Goal: Information Seeking & Learning: Learn about a topic

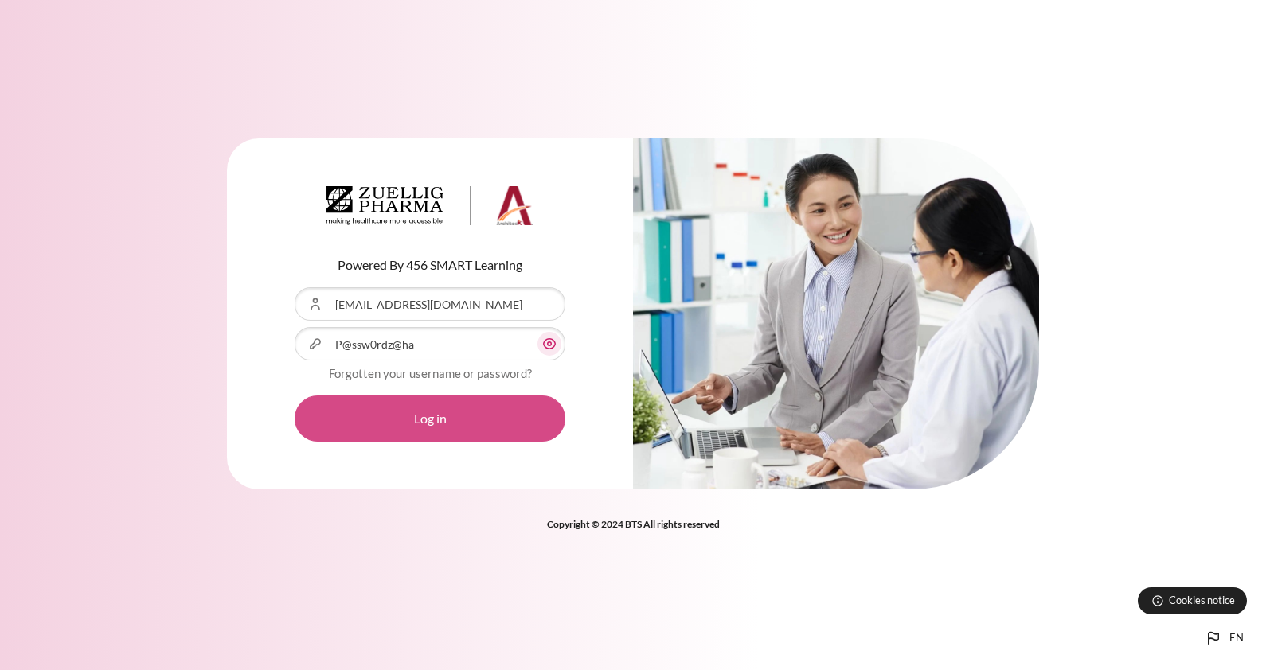
drag, startPoint x: 0, startPoint y: 0, endPoint x: 446, endPoint y: 411, distance: 606.1
click at [446, 411] on button "Log in" at bounding box center [429, 419] width 271 height 46
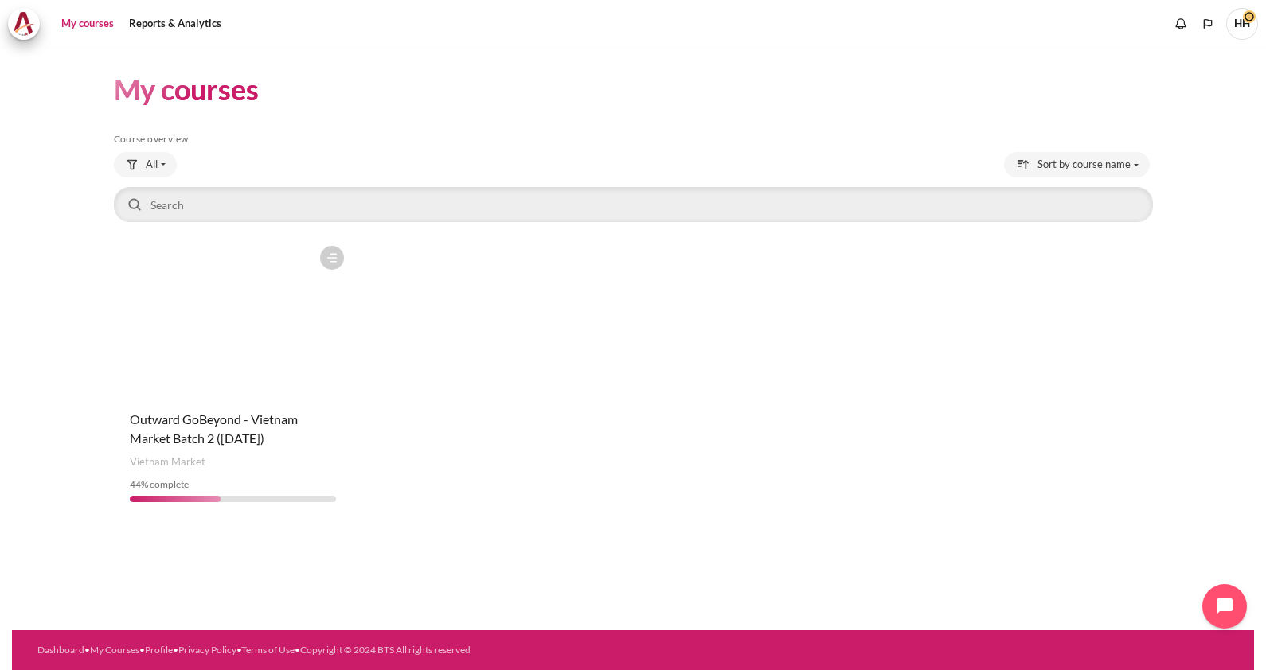
click at [245, 323] on figure "Content" at bounding box center [233, 317] width 238 height 159
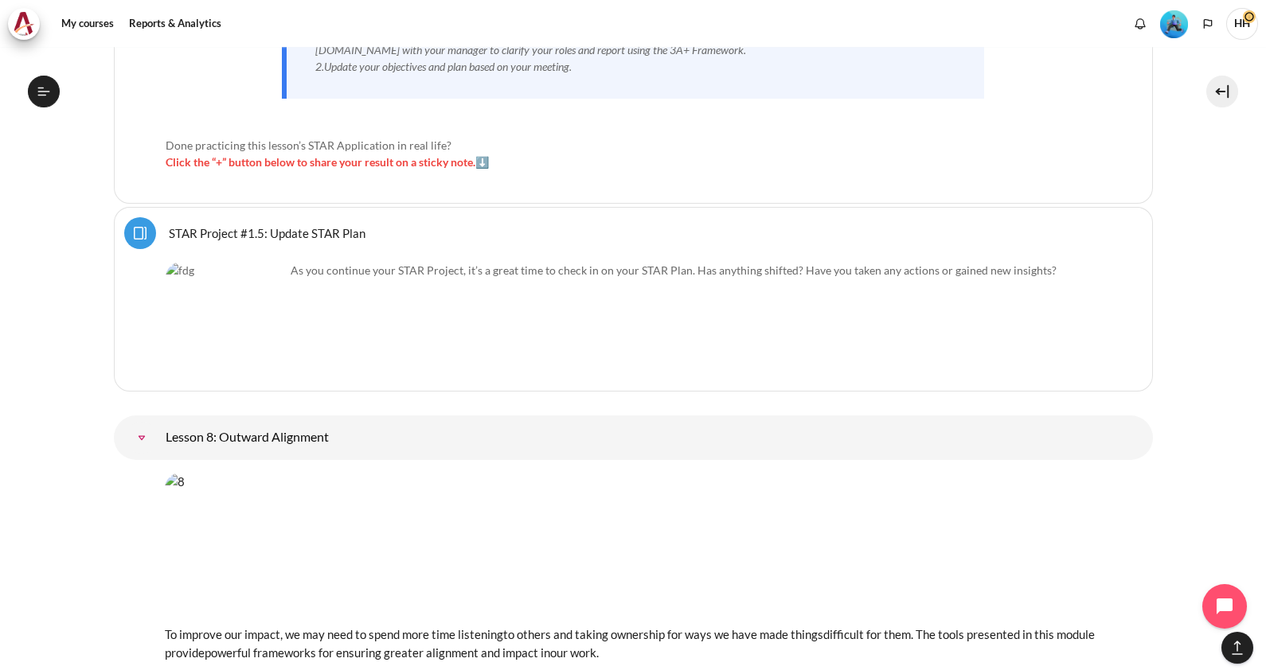
click at [158, 422] on link "Lesson 8: Outward Alignment" at bounding box center [142, 438] width 32 height 32
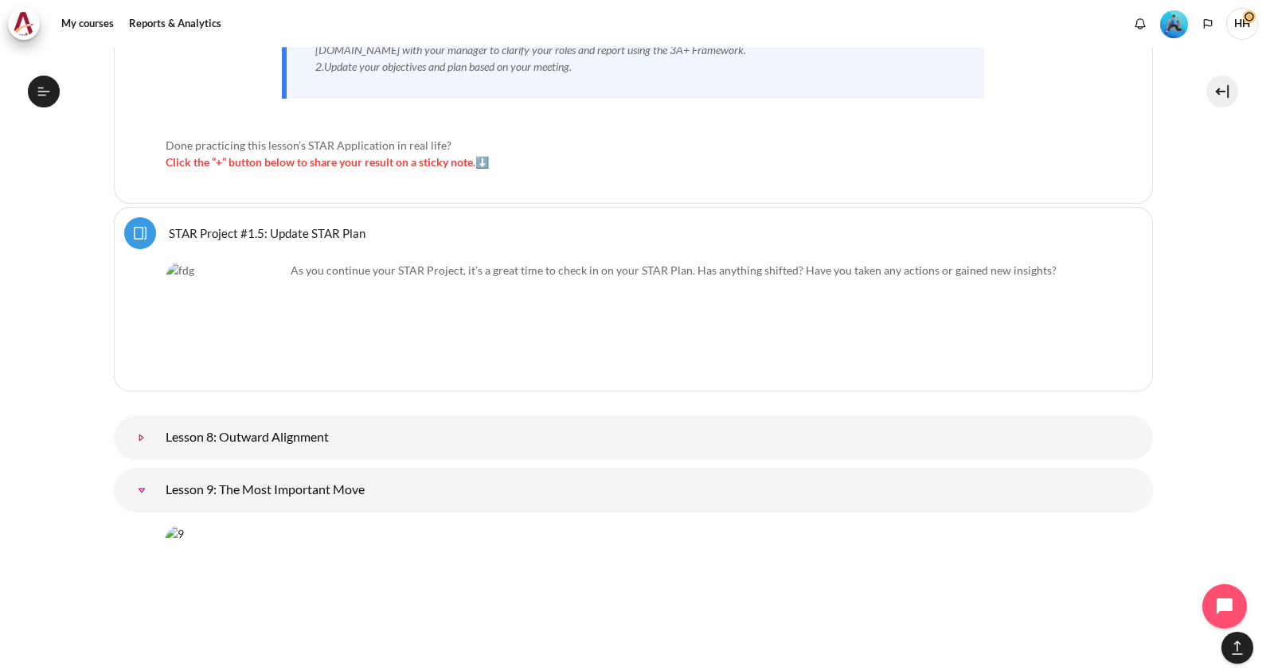
click at [158, 422] on link "Lesson 8: Outward Alignment" at bounding box center [142, 438] width 32 height 32
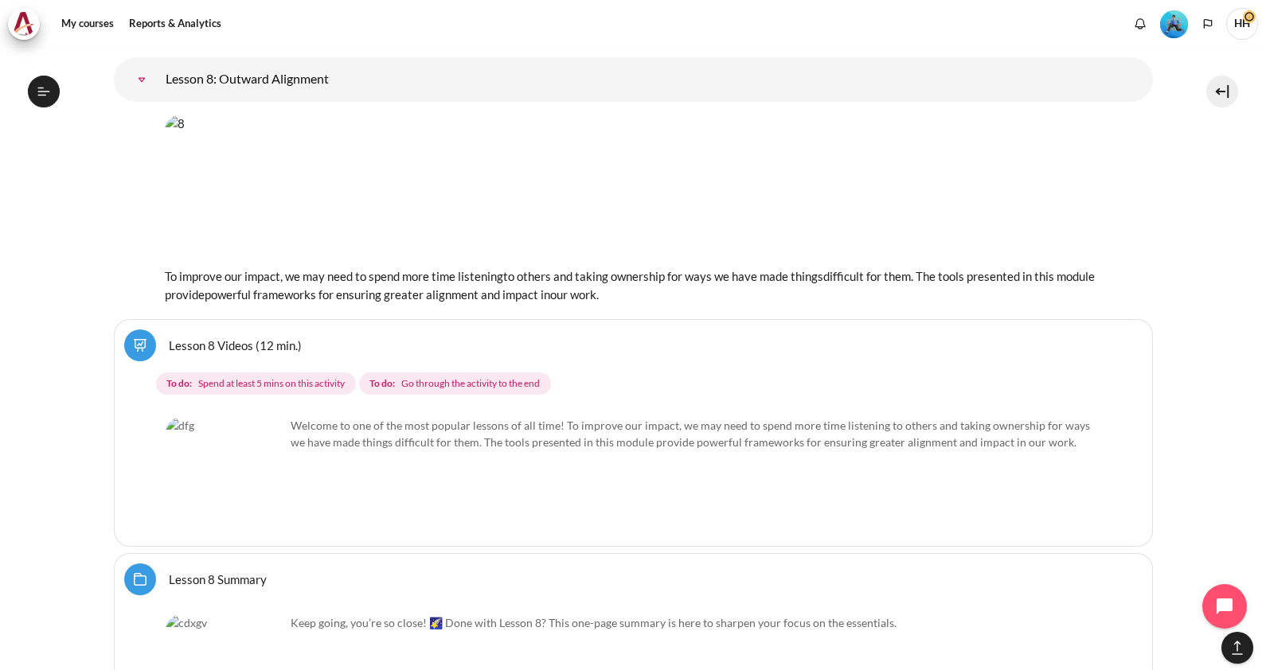
click at [217, 337] on link "Lesson 8 Videos (12 min.)" at bounding box center [235, 344] width 133 height 15
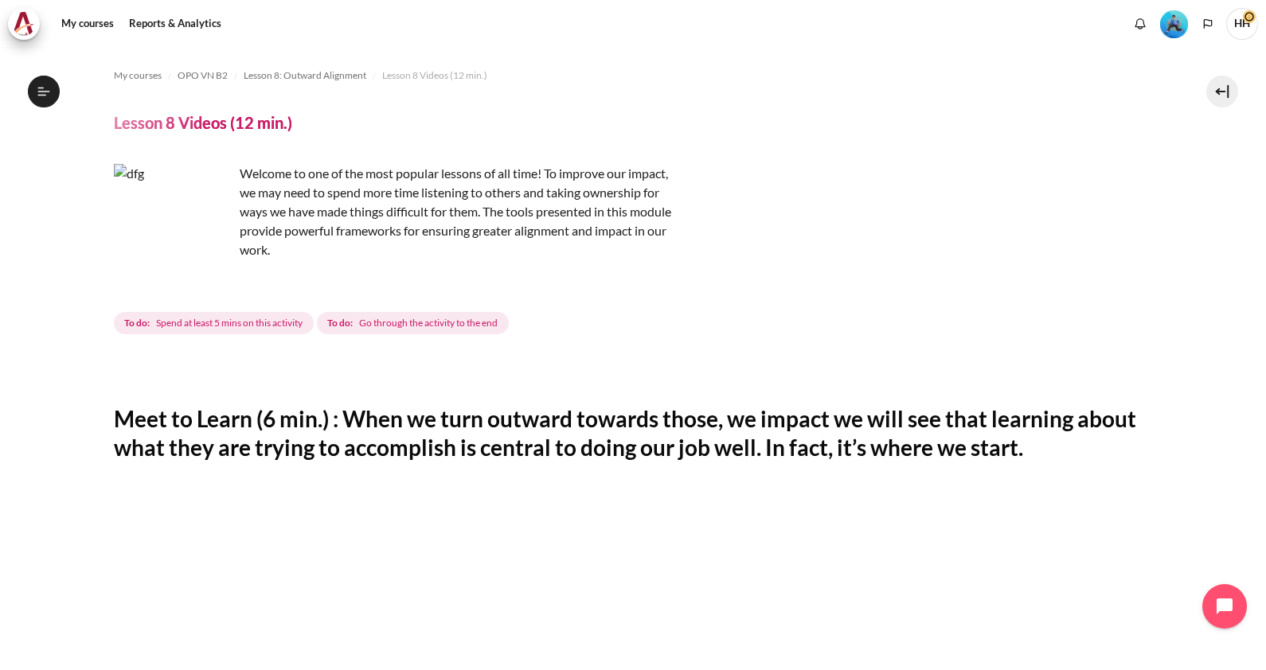
scroll to position [1033, 0]
click at [861, 268] on div "Welcome to one of the most popular lessons of all time! To improve our impact, …" at bounding box center [633, 251] width 1039 height 174
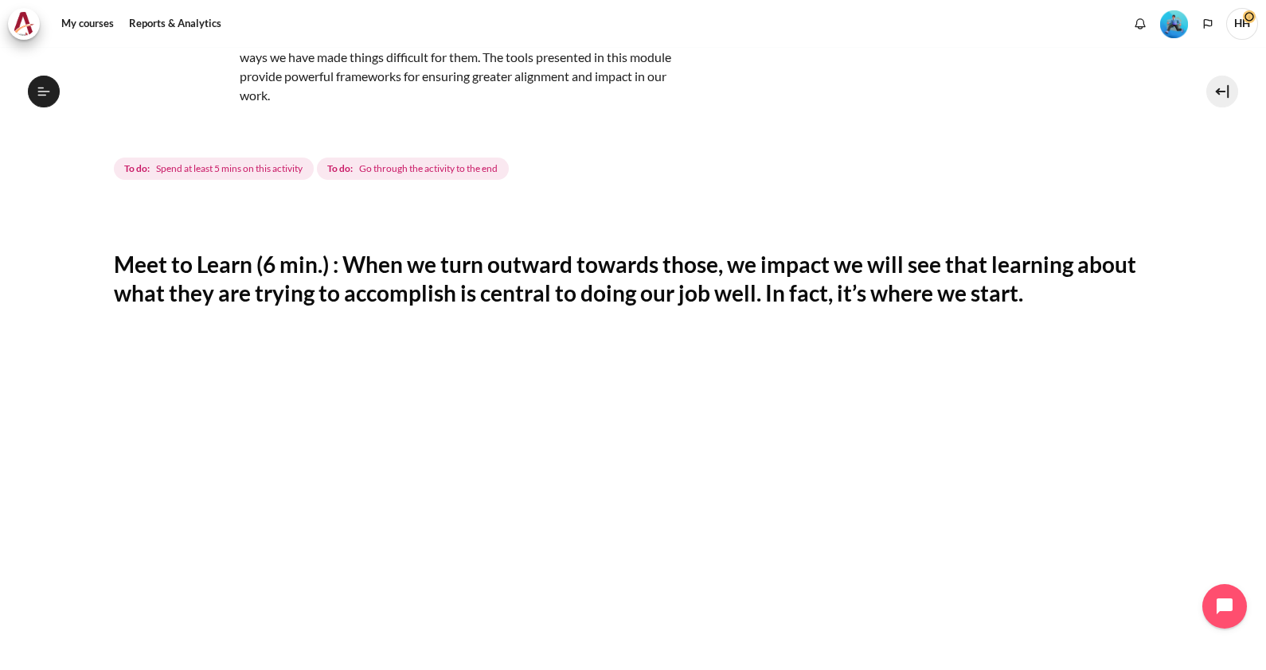
scroll to position [158, 0]
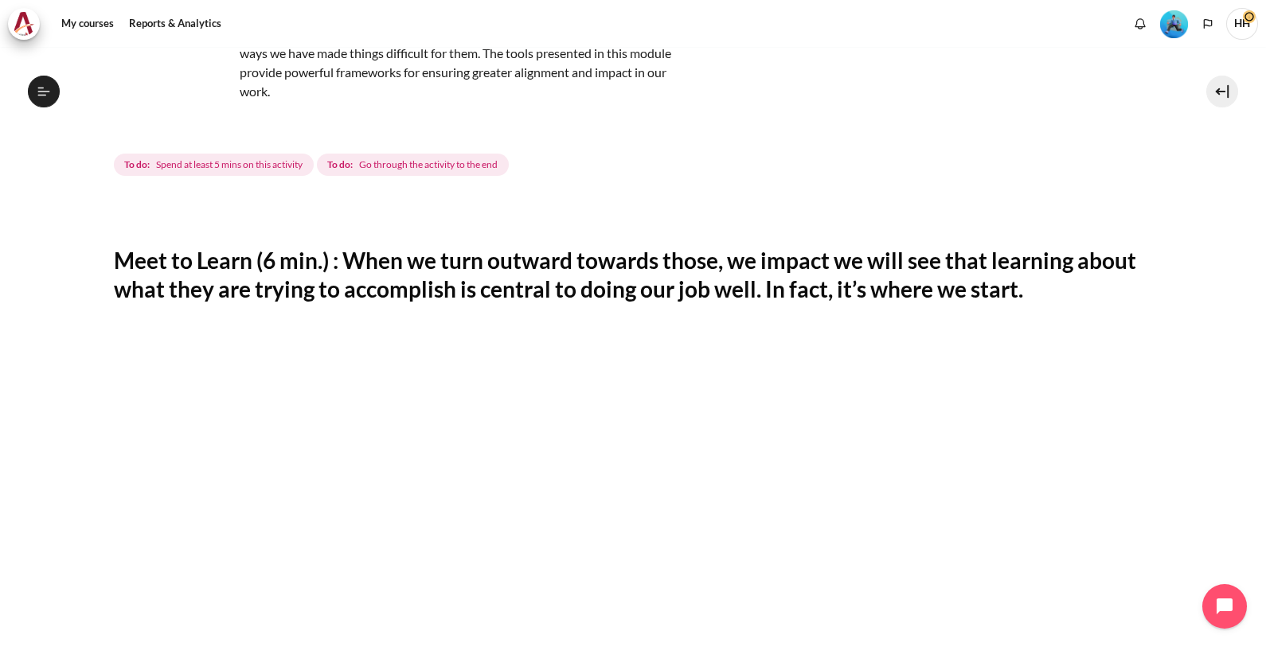
click at [1213, 417] on section "My courses OPO VN B2 Lesson 8: Outward Alignment Lesson 8 Videos (12 min.) Less…" at bounding box center [633, 488] width 1242 height 1199
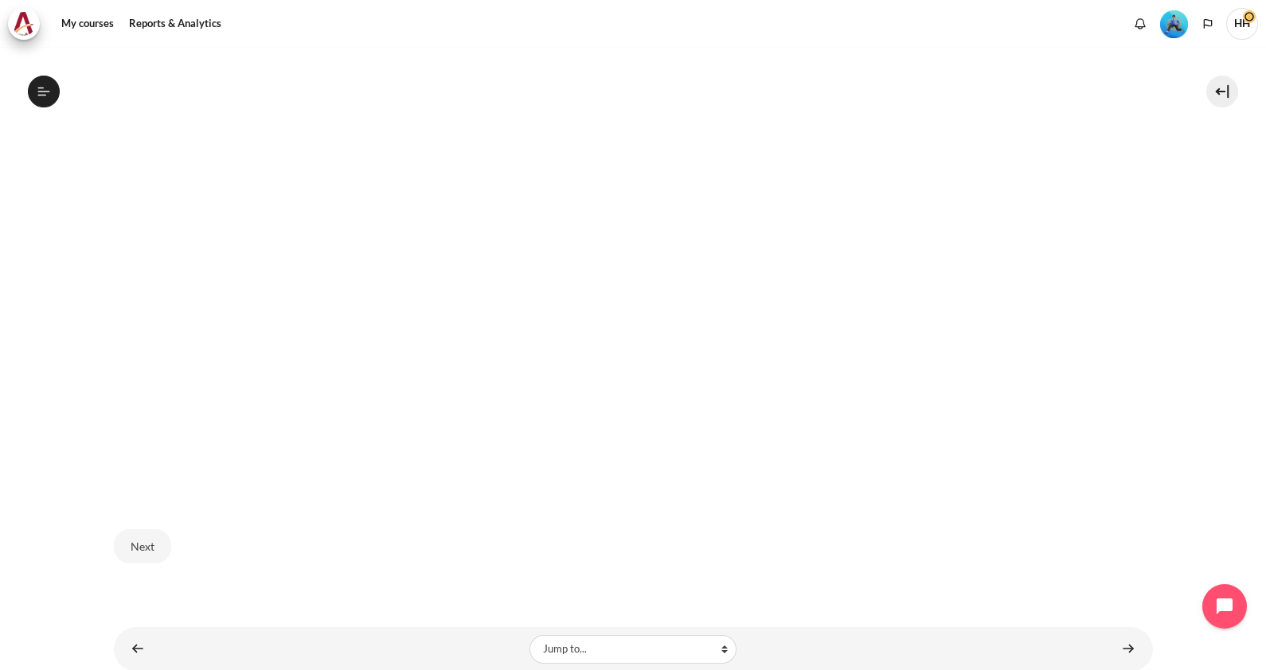
scroll to position [609, 0]
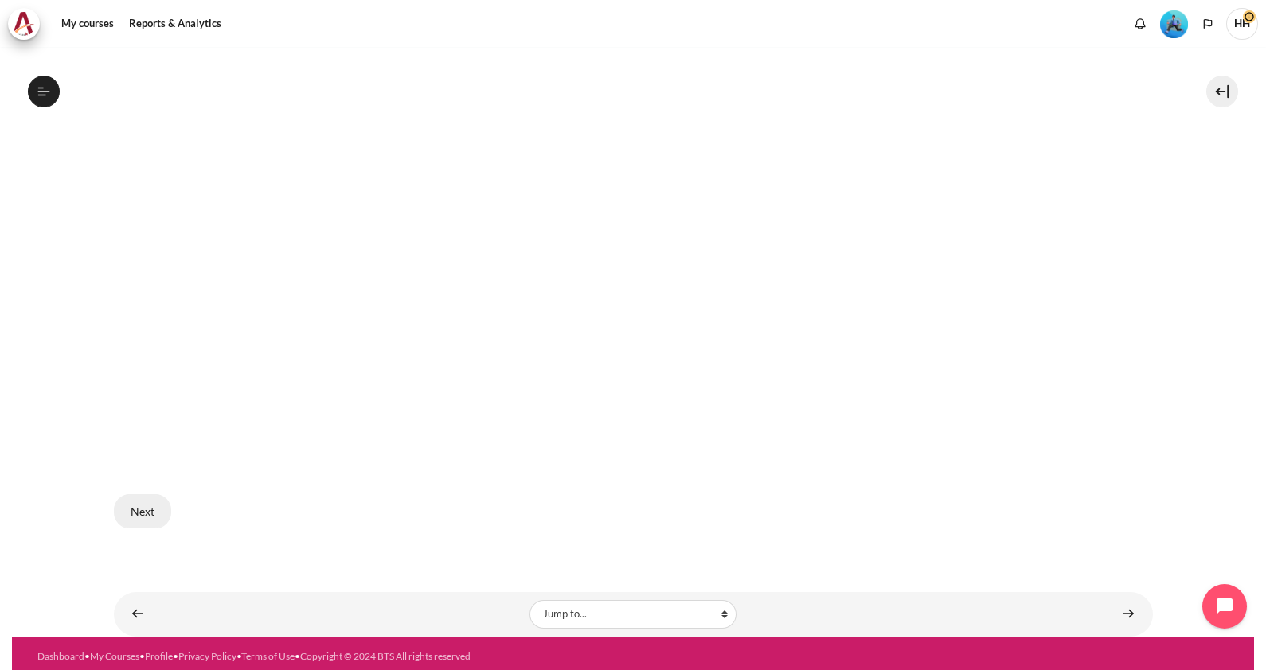
click at [153, 500] on button "Next" at bounding box center [142, 510] width 57 height 33
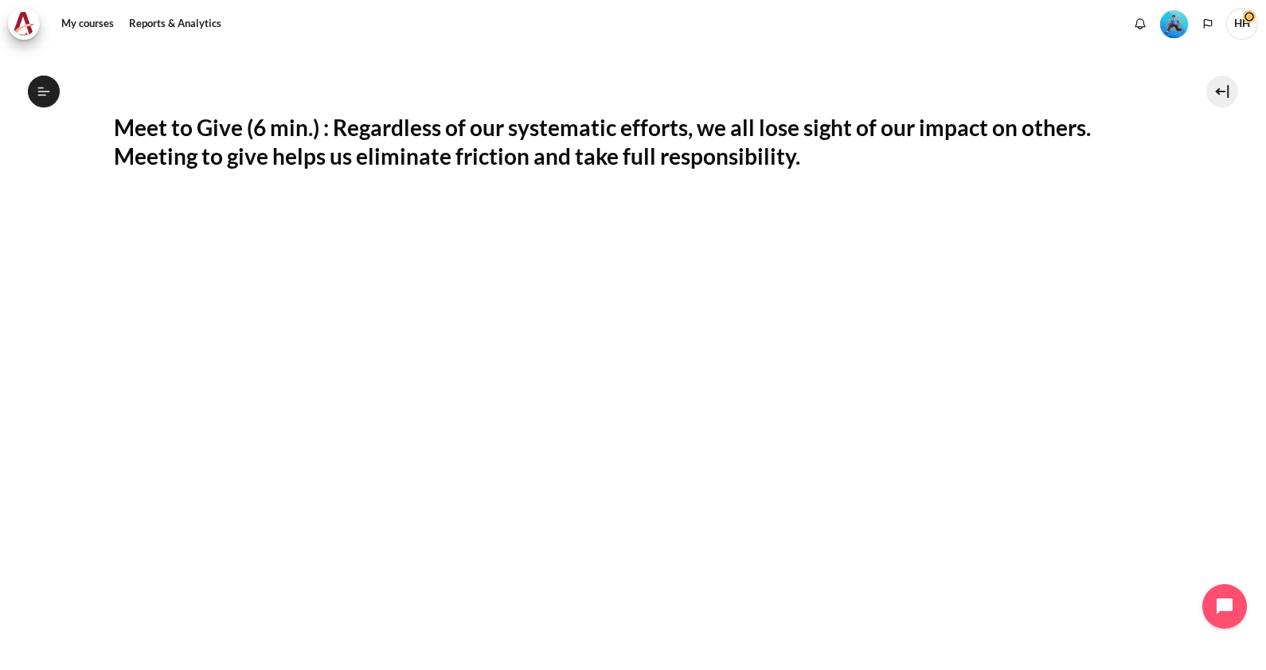
scroll to position [290, 0]
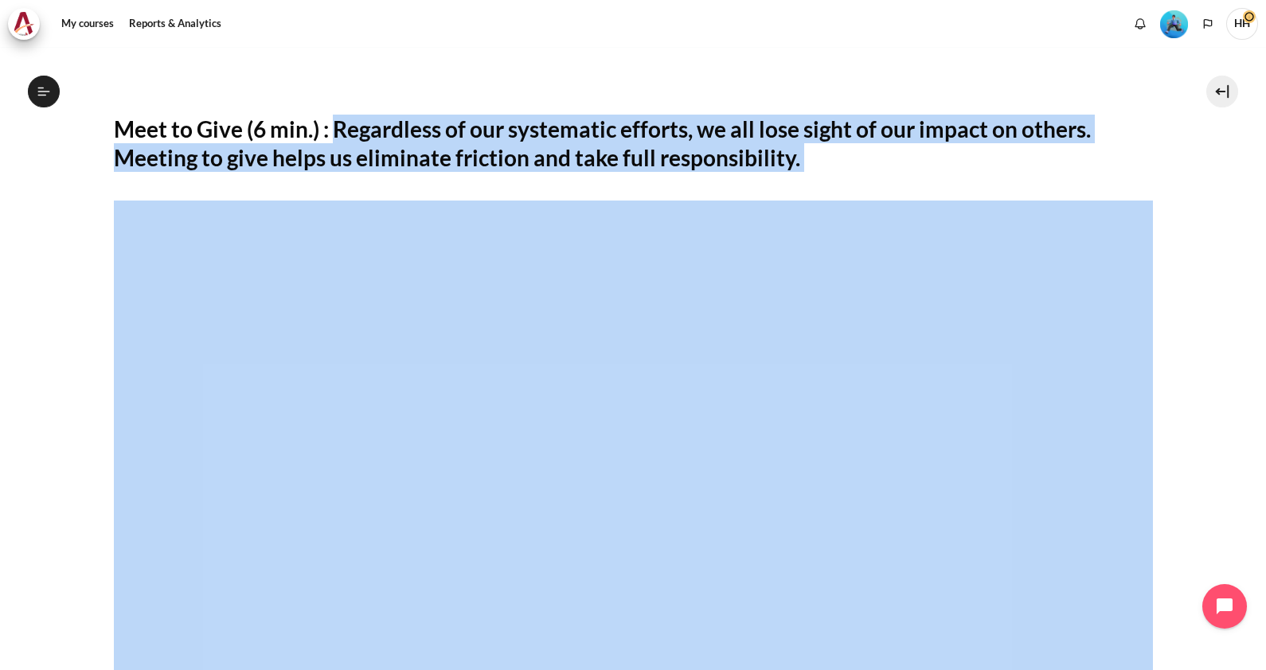
drag, startPoint x: 334, startPoint y: 125, endPoint x: 769, endPoint y: 187, distance: 439.0
click at [769, 187] on div "Meet to Give (6 min.) : Regardless of our systematic efforts, we all lose sight…" at bounding box center [633, 468] width 1039 height 792
drag, startPoint x: 769, startPoint y: 187, endPoint x: 673, endPoint y: 135, distance: 108.6
copy h2 "Regardless of our systematic efforts, we all lose sight of our impact on others…"
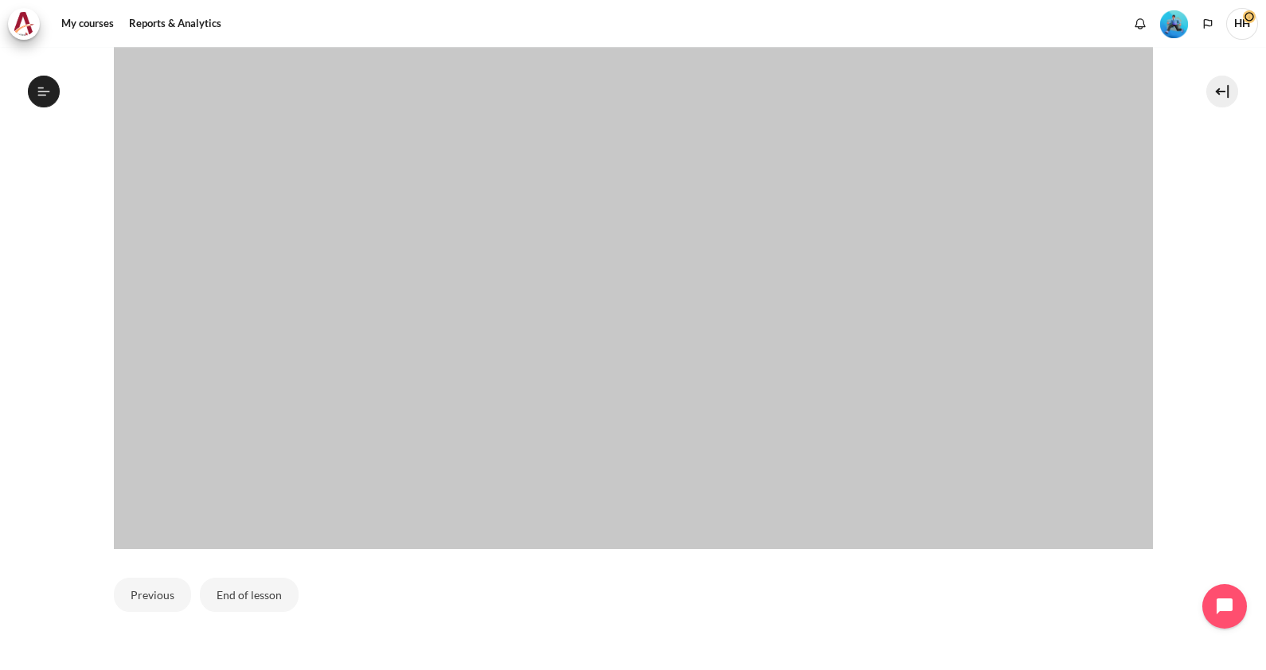
scroll to position [537, 0]
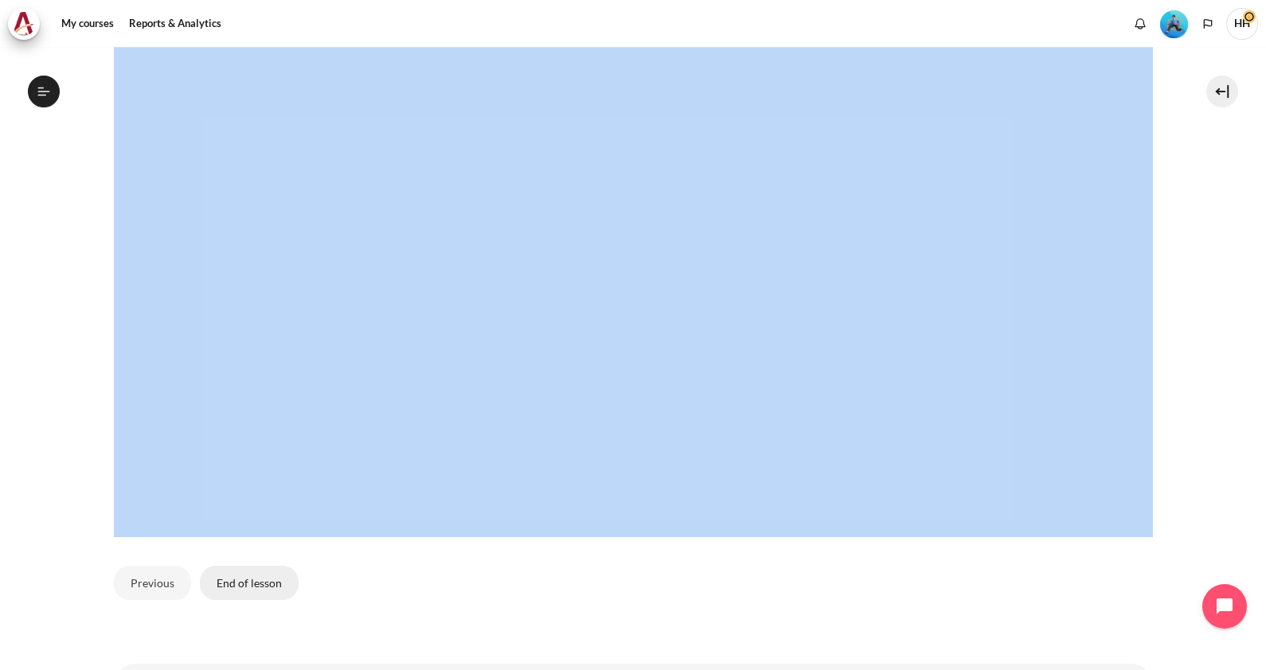
click at [251, 577] on button "End of lesson" at bounding box center [249, 582] width 99 height 33
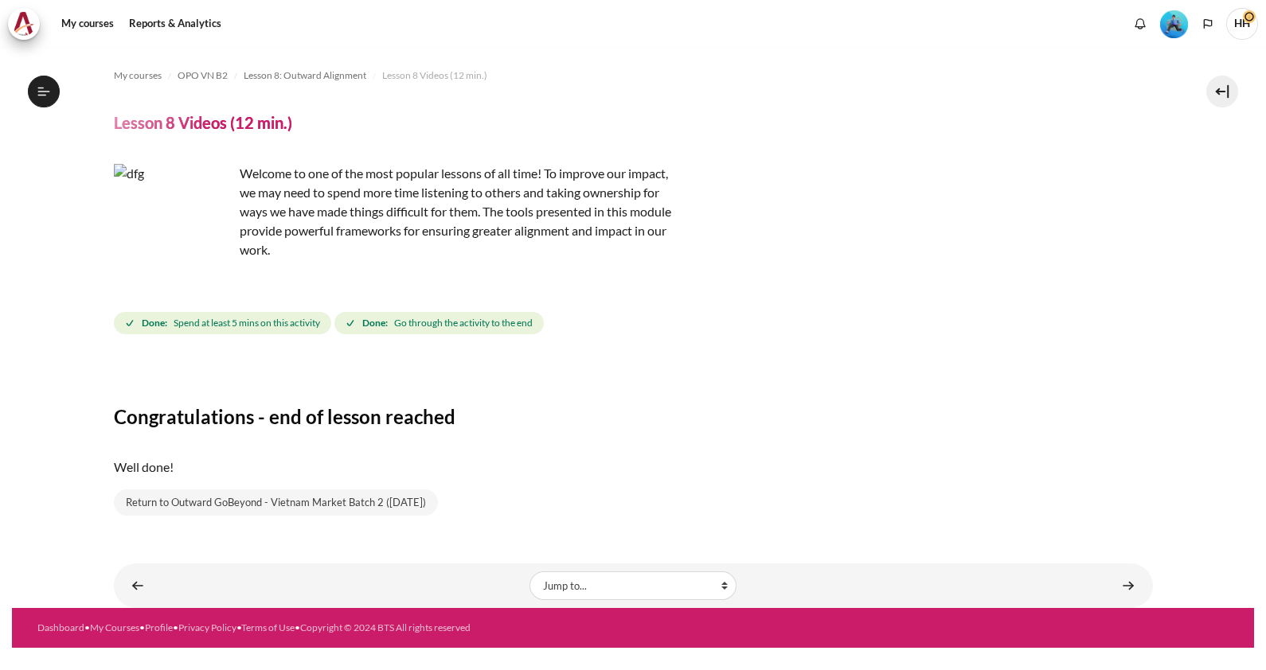
scroll to position [1033, 0]
click at [1093, 370] on div "Content" at bounding box center [633, 370] width 1039 height 19
click at [1051, 385] on div "Congratulations - end of lesson reached Well done! Return to Outward GoBeyond -…" at bounding box center [633, 438] width 1039 height 155
click at [235, 507] on link "Return to Outward GoBeyond - Vietnam Market Batch 2 (Jul 2025)" at bounding box center [276, 502] width 324 height 27
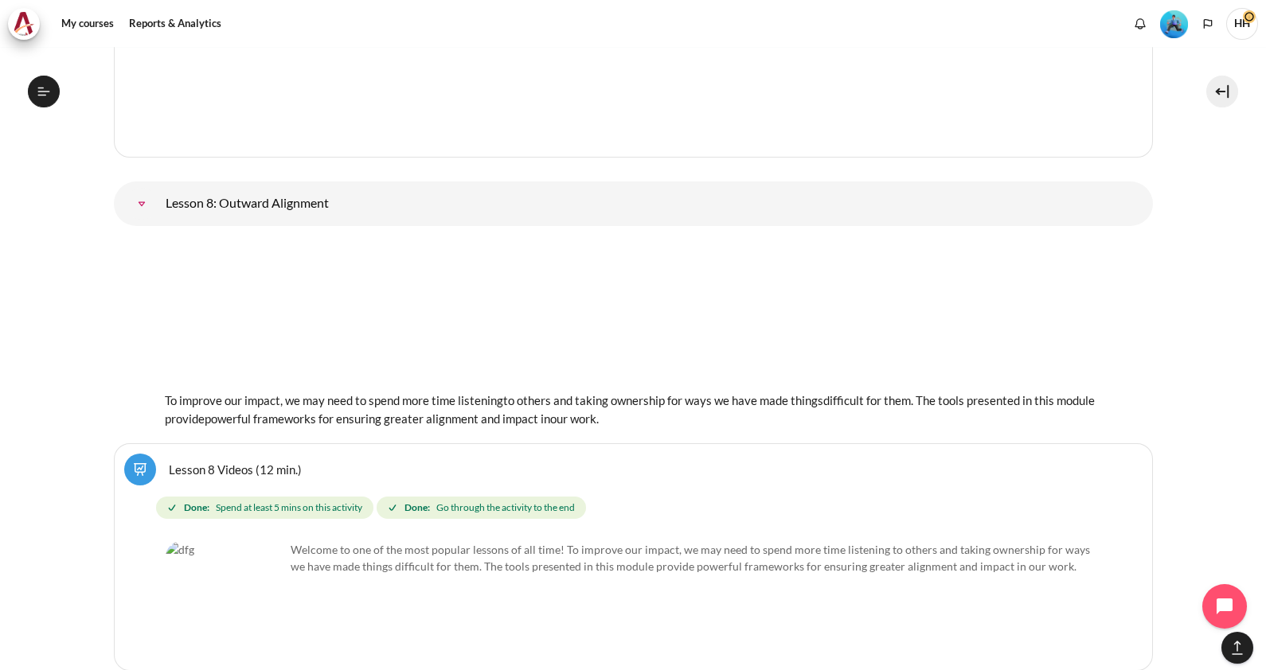
scroll to position [13409, 0]
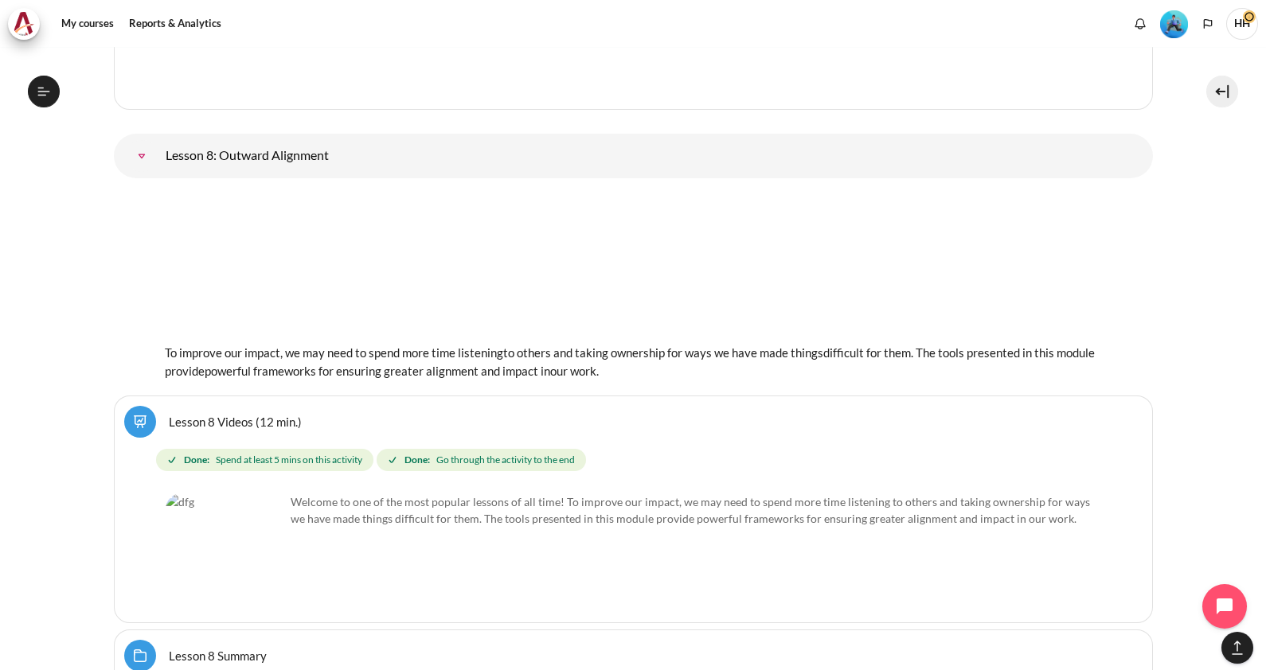
click at [202, 414] on link "Lesson 8 Videos (12 min.)" at bounding box center [235, 421] width 133 height 15
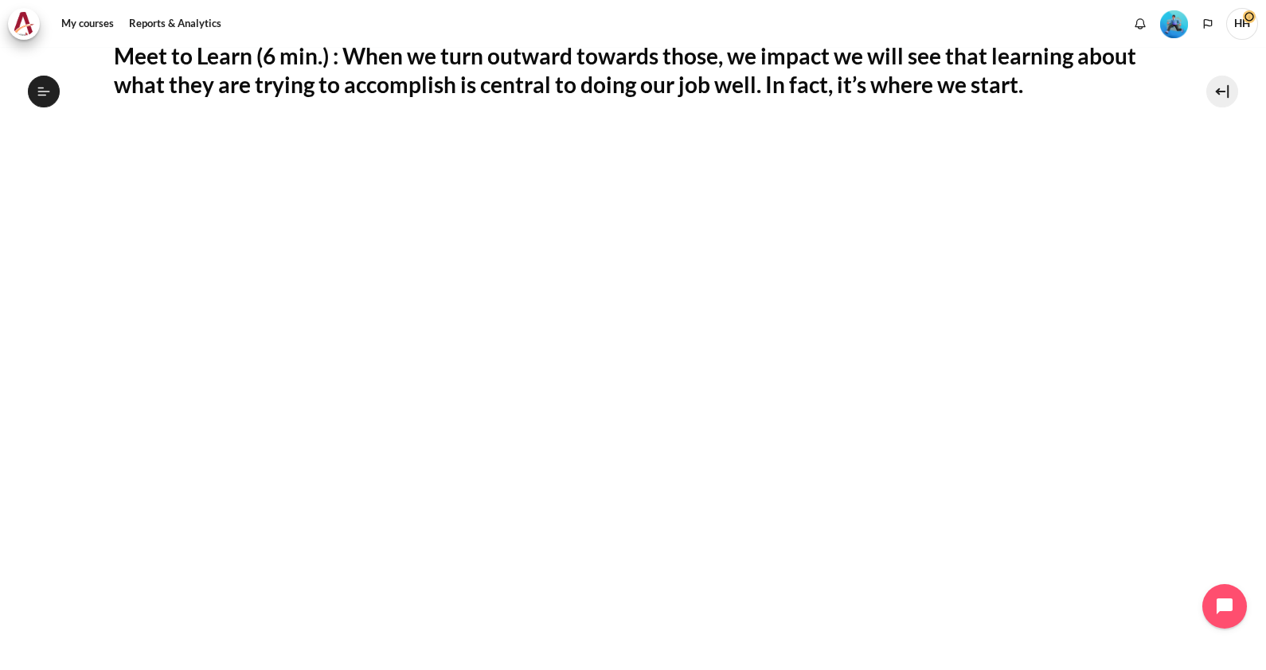
scroll to position [609, 0]
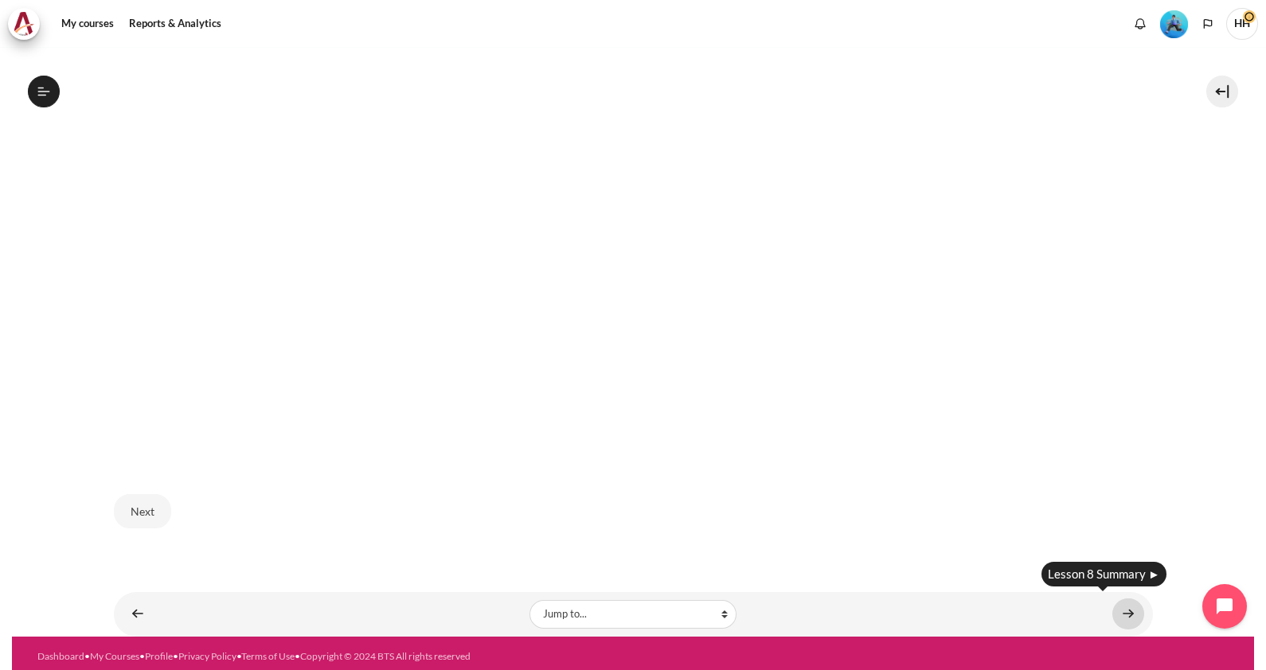
click at [1122, 604] on link "Content" at bounding box center [1128, 614] width 32 height 31
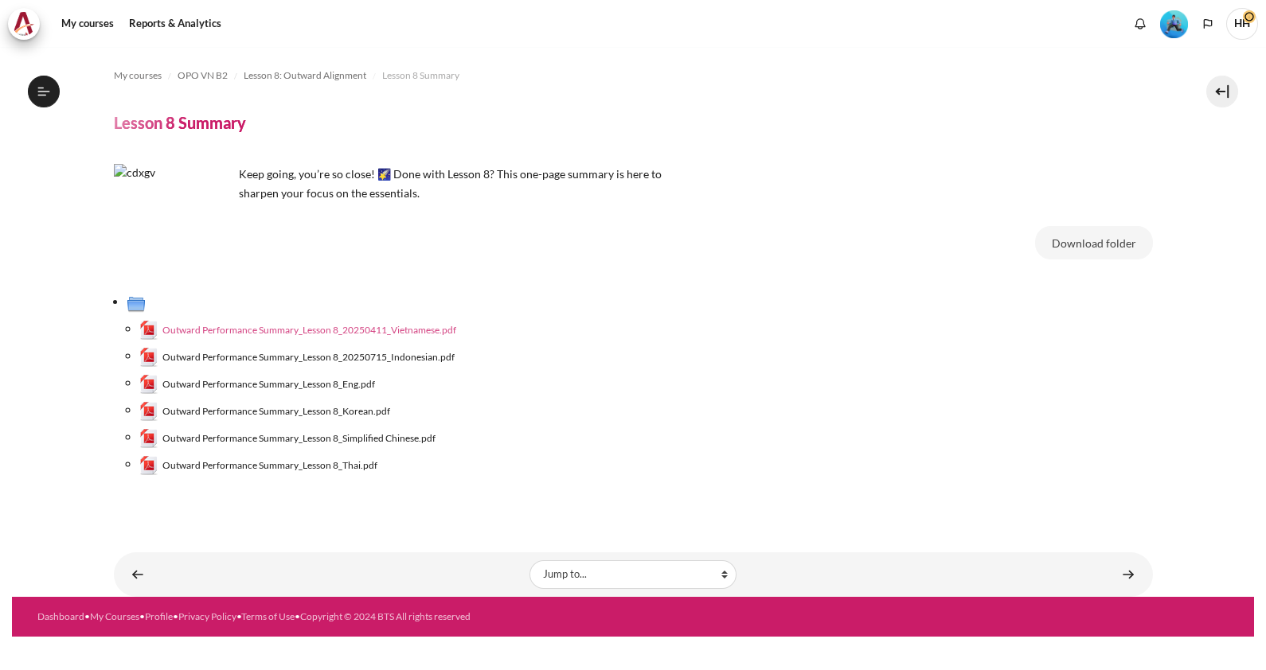
scroll to position [1054, 0]
click at [306, 333] on span "Outward Performance Summary_Lesson 8_20250411_Vietnamese.pdf" at bounding box center [309, 330] width 294 height 14
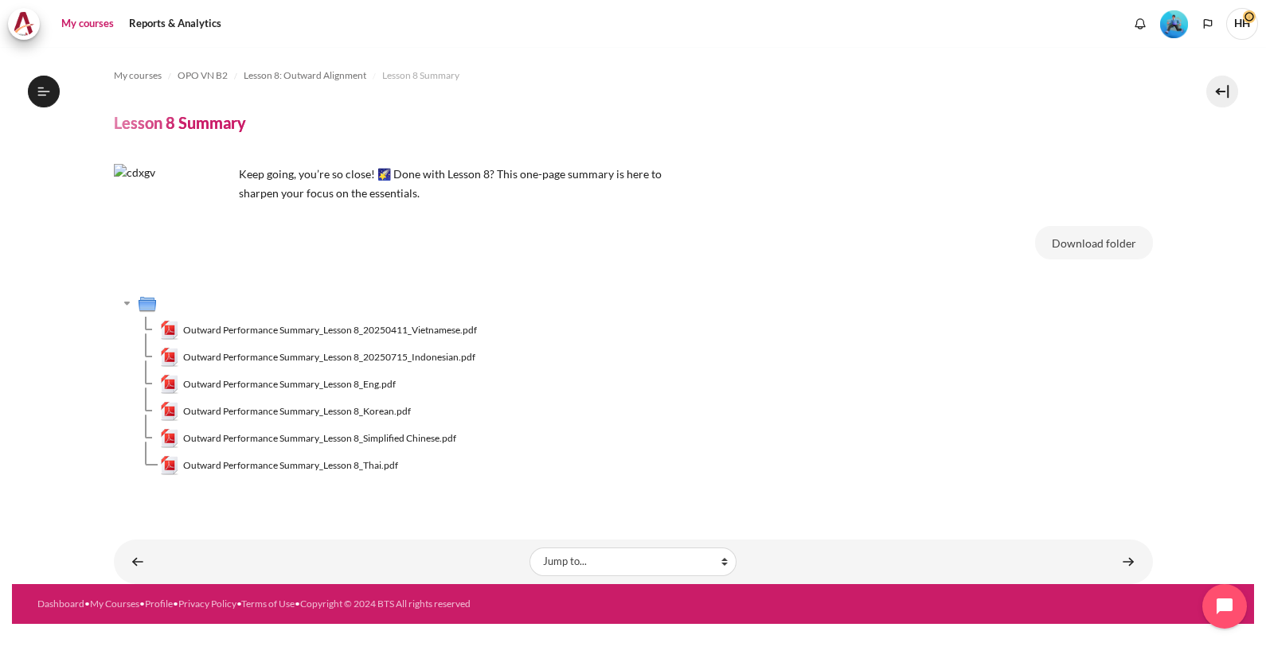
click at [80, 24] on link "My courses" at bounding box center [88, 24] width 64 height 32
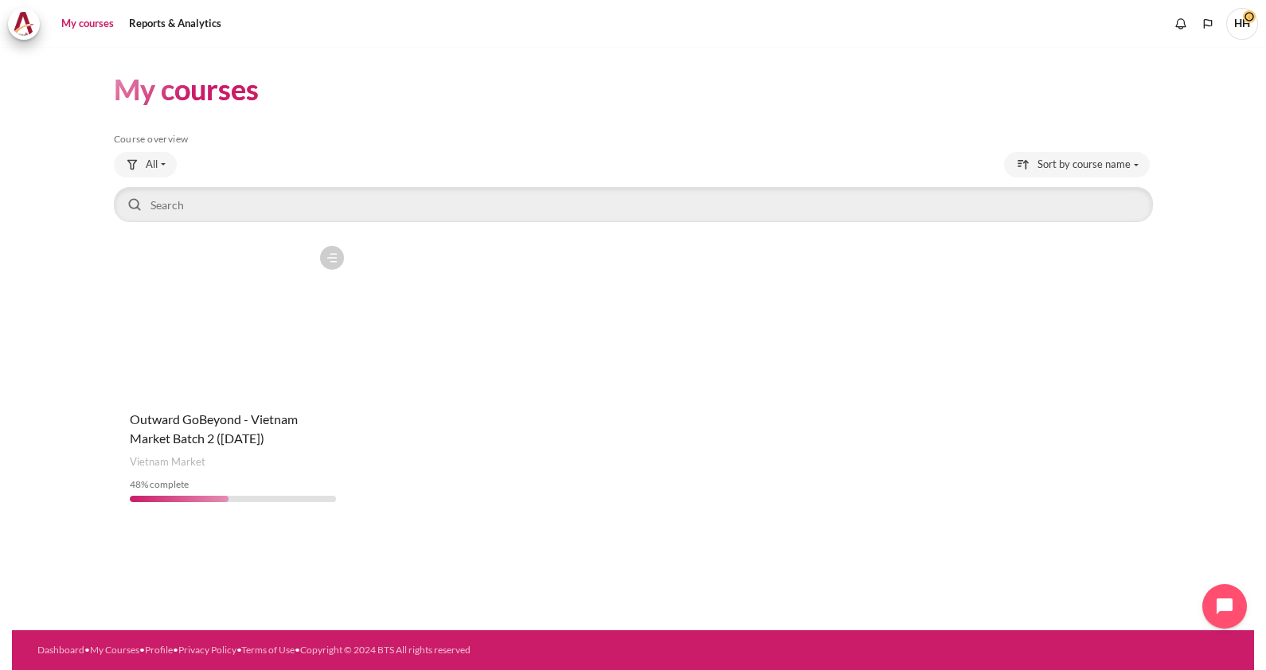
click at [199, 394] on figure "Content" at bounding box center [233, 317] width 238 height 159
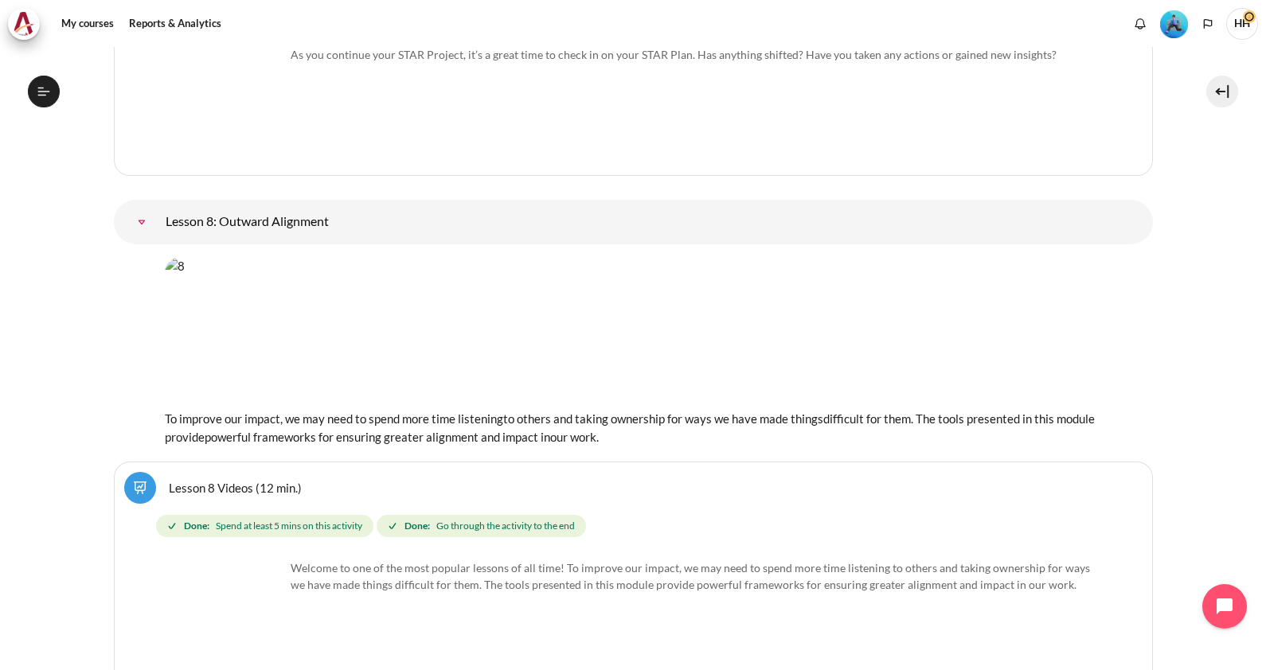
scroll to position [13387, 0]
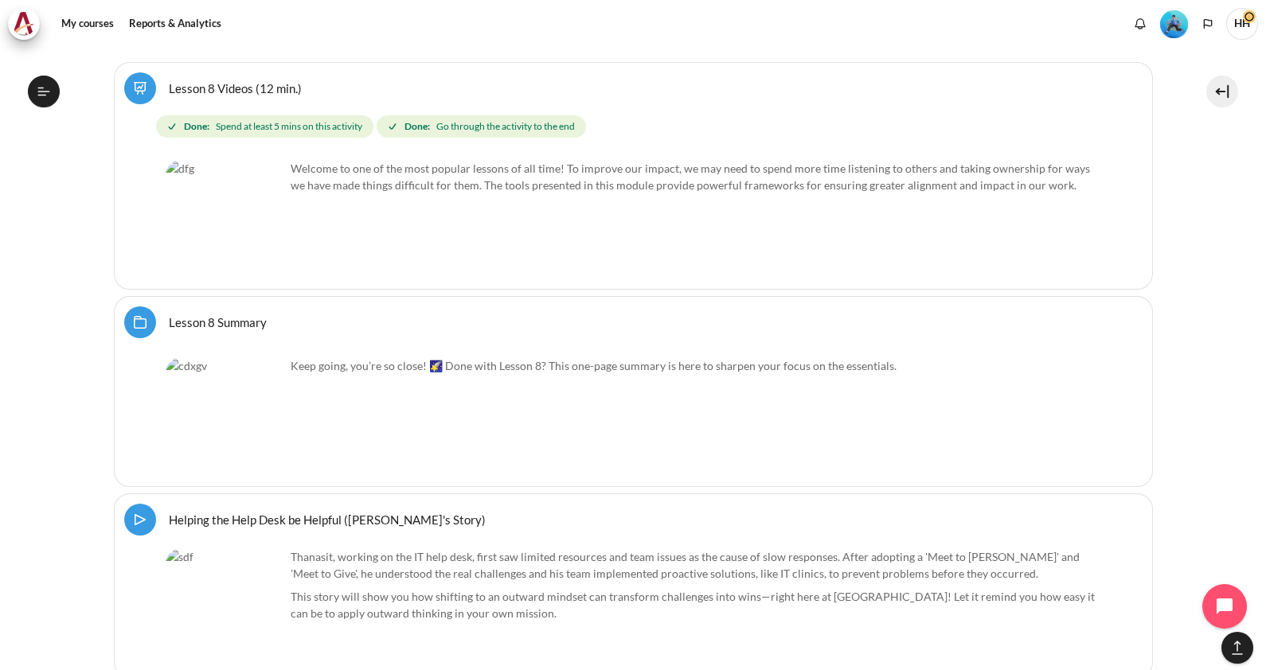
scroll to position [13745, 0]
click at [251, 509] on link "Helping the Help Desk be Helpful (Thanasit's Story) Video Time" at bounding box center [327, 516] width 317 height 15
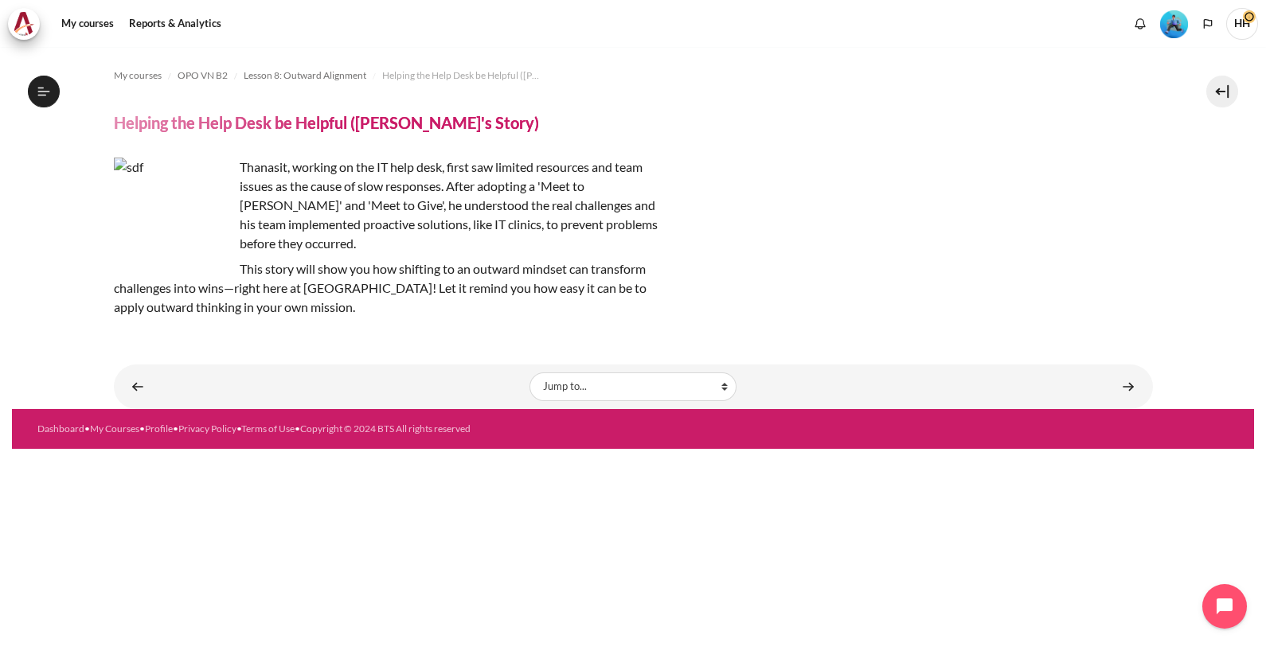
scroll to position [1074, 0]
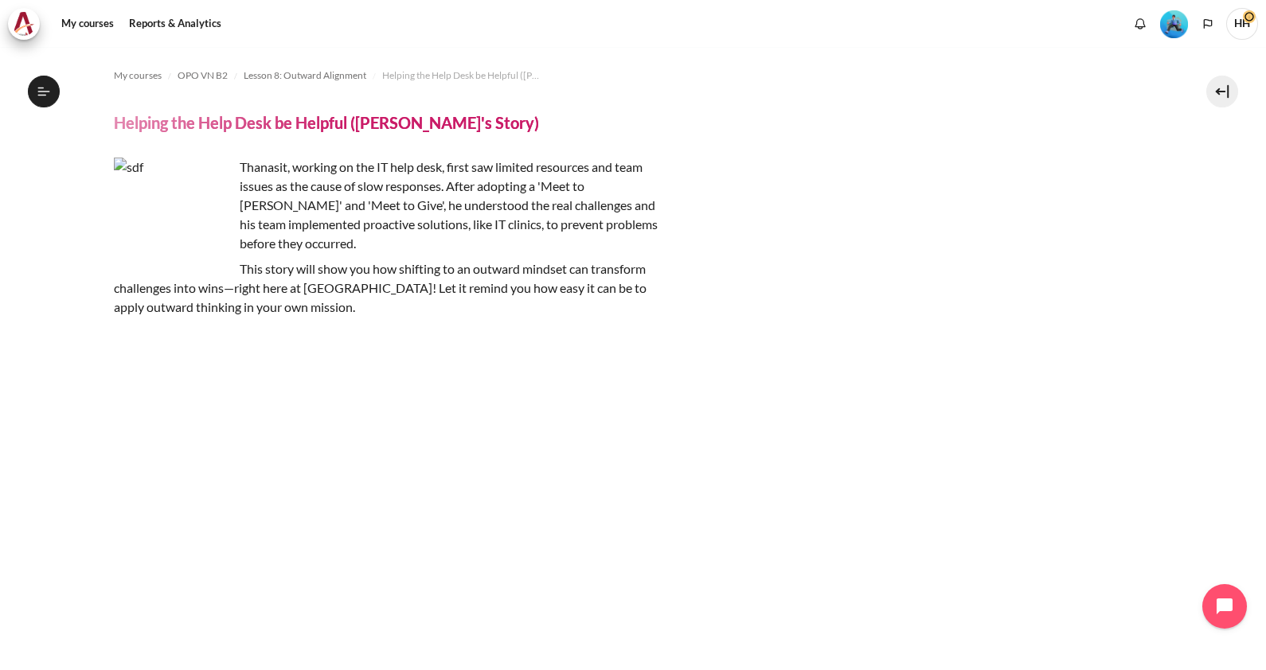
click at [1172, 298] on section "My courses OPO VN B2 Lesson 8: Outward Alignment Helping the Help Desk be Helpf…" at bounding box center [633, 525] width 1242 height 957
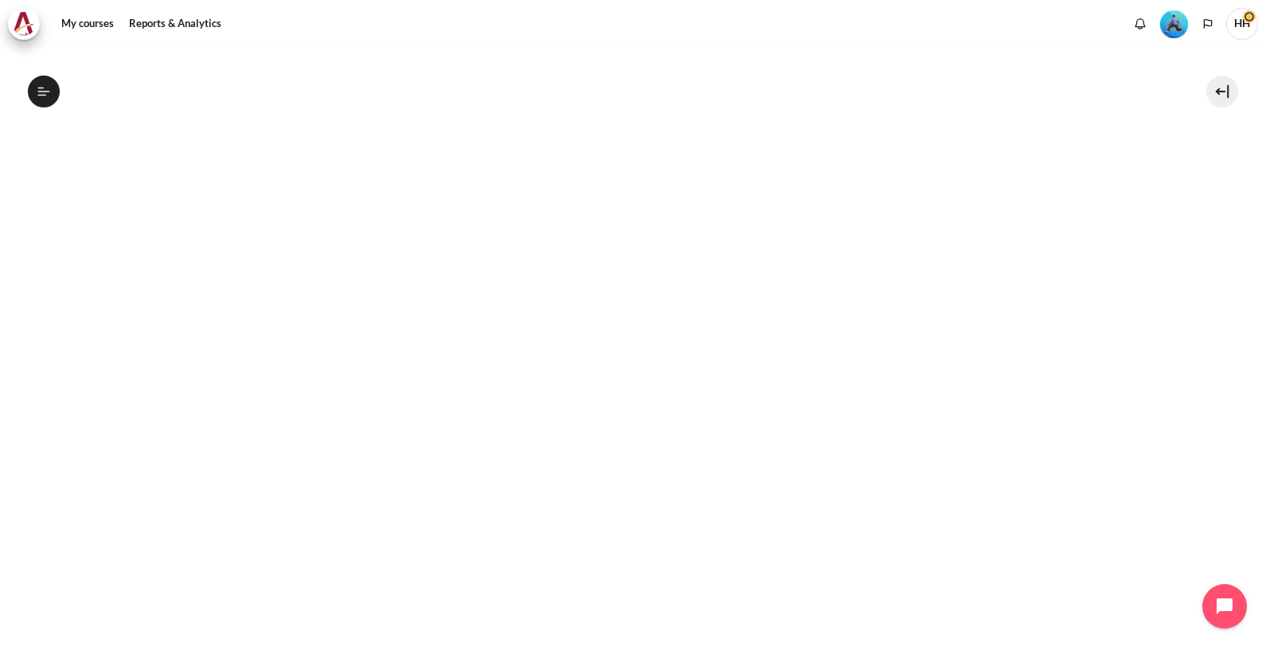
scroll to position [237, 0]
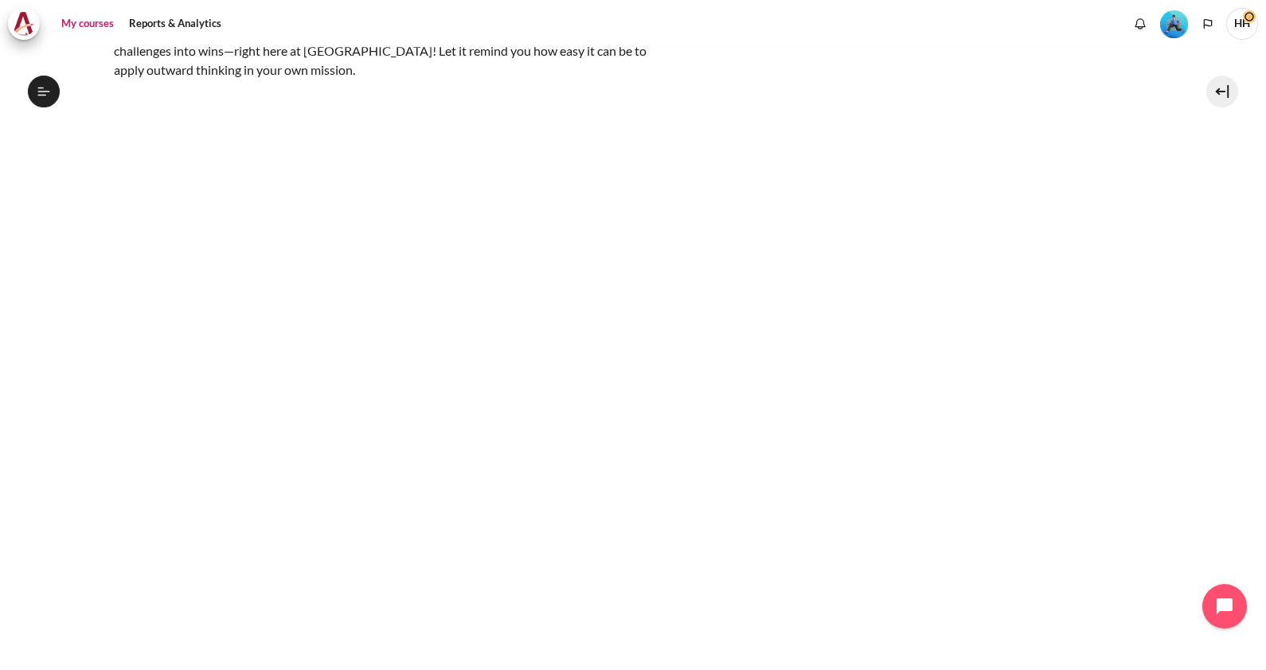
click at [88, 25] on link "My courses" at bounding box center [88, 24] width 64 height 32
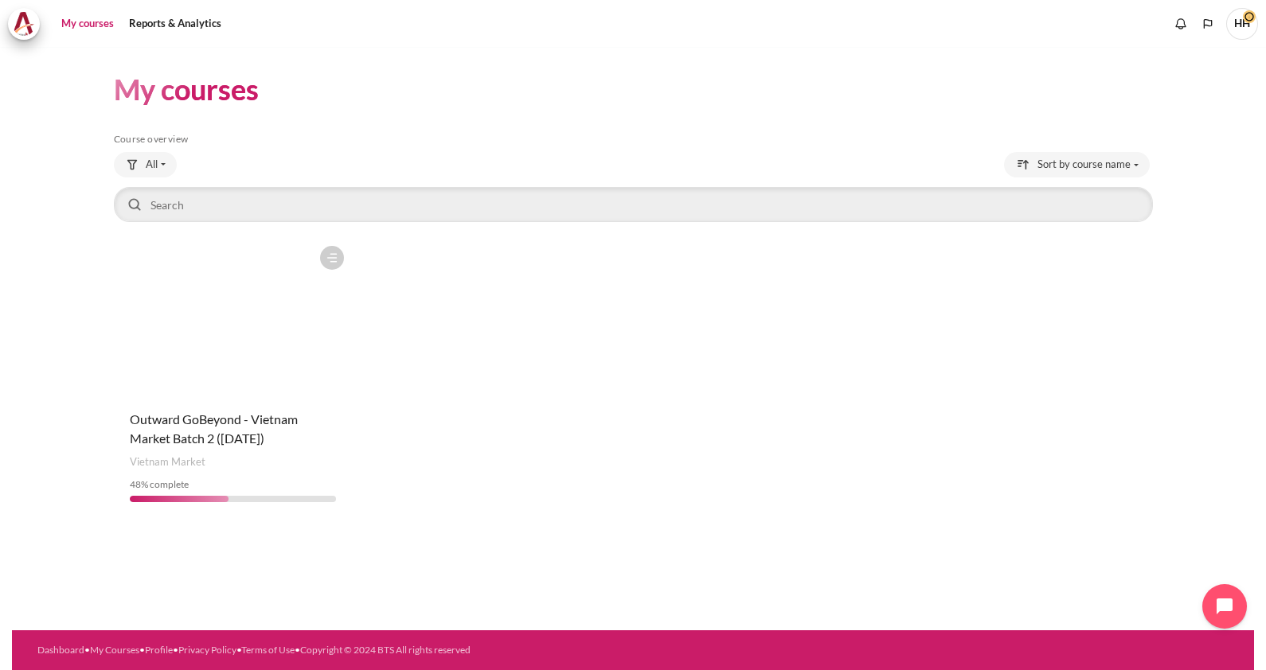
click at [175, 429] on h4 "Course name Outward GoBeyond - Vietnam Market Batch 2 ([DATE])" at bounding box center [233, 429] width 206 height 38
click at [156, 407] on div "Course is starred Actions for course Outward GoBeyond - Vietnam Market Batch 2 …" at bounding box center [233, 376] width 238 height 277
click at [223, 339] on figure "Content" at bounding box center [233, 317] width 238 height 159
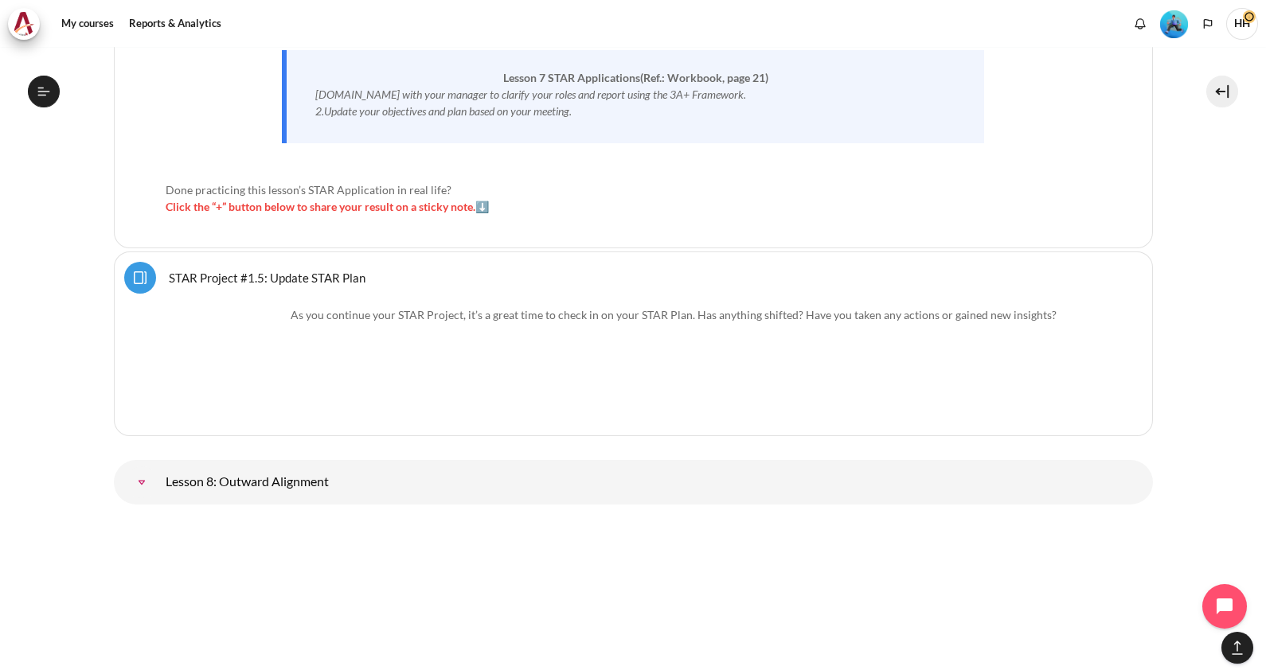
scroll to position [13127, 0]
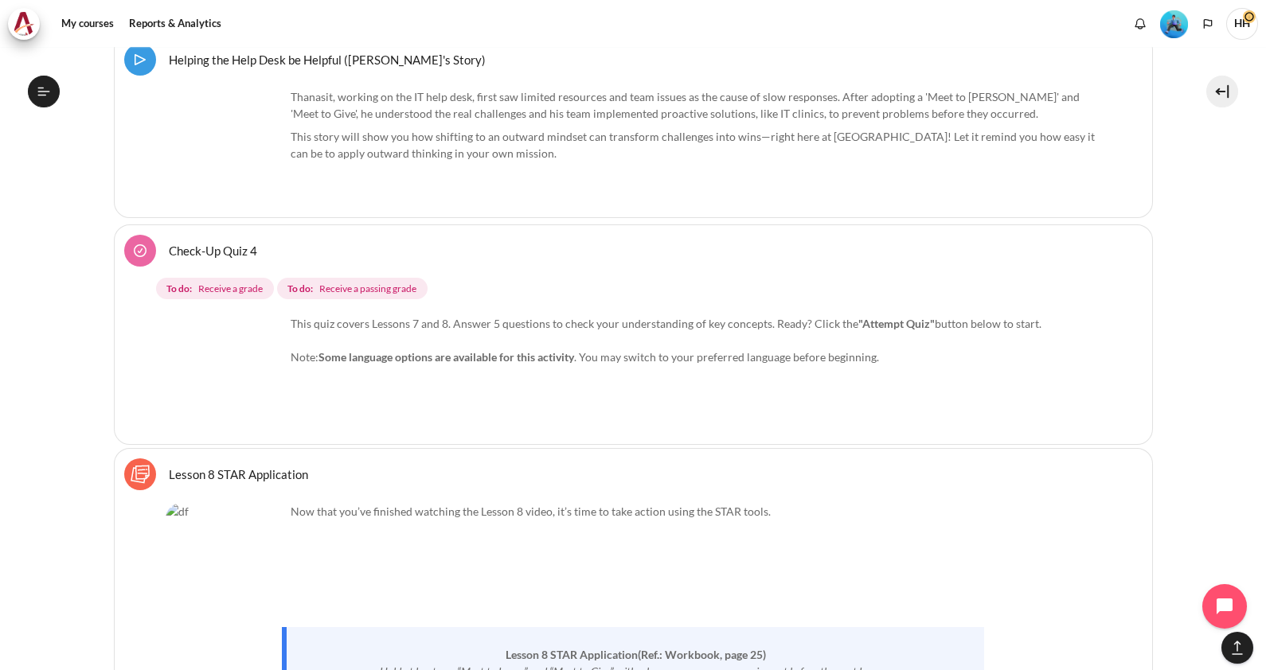
scroll to position [14202, 0]
click at [197, 244] on link "Check-Up Quiz 4" at bounding box center [213, 251] width 88 height 15
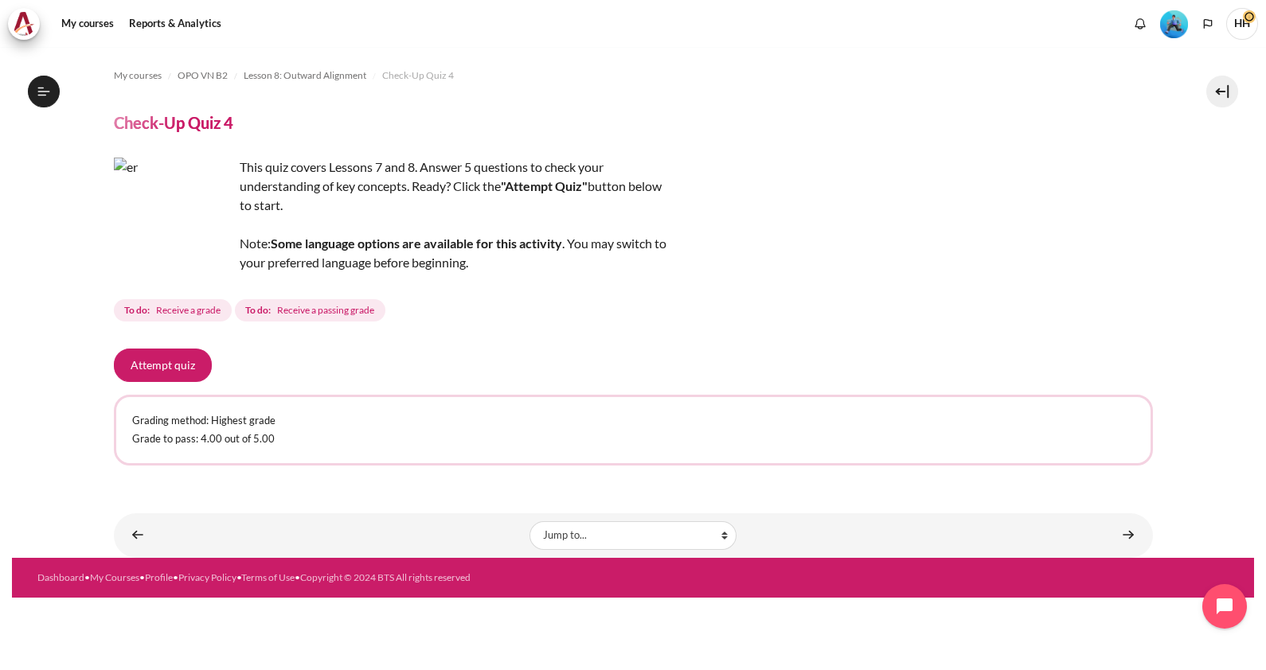
scroll to position [1094, 0]
click at [170, 359] on button "Attempt quiz" at bounding box center [163, 365] width 98 height 33
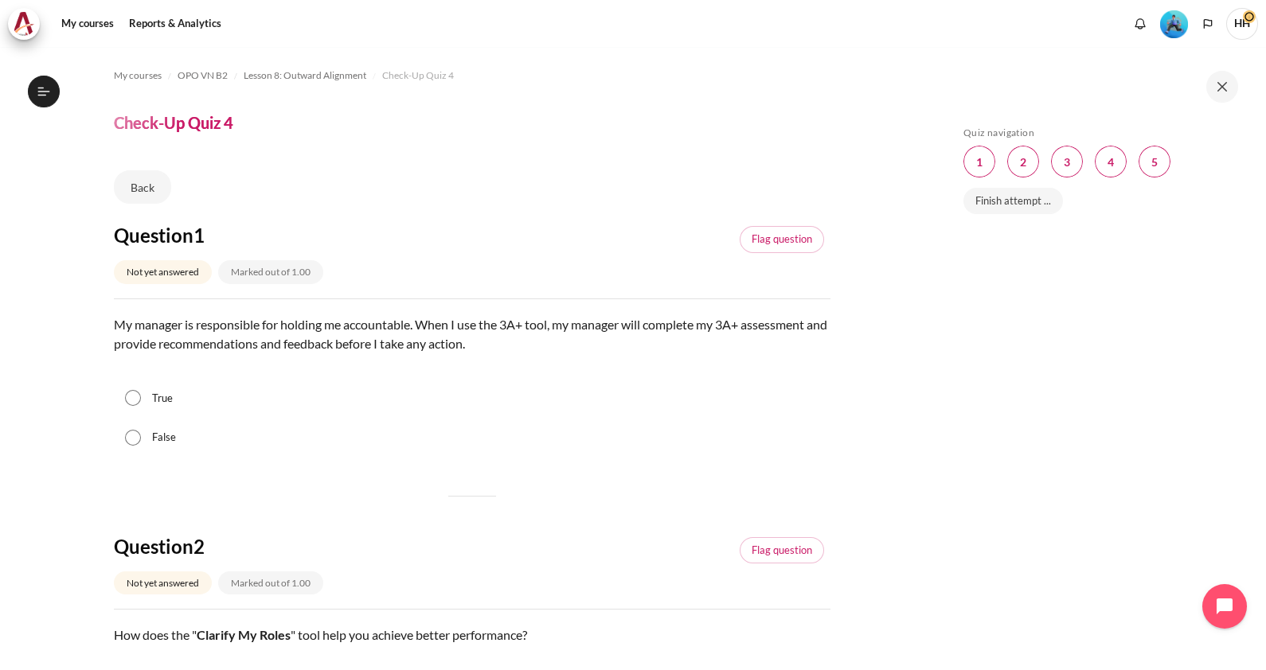
scroll to position [1094, 0]
click at [136, 436] on input "False" at bounding box center [133, 438] width 16 height 16
radio input "true"
click at [1059, 396] on div "Skip Quiz navigation Quiz navigation Question 1 This page Question 2 This page …" at bounding box center [1096, 370] width 283 height 487
click at [1024, 157] on span "Blocks" at bounding box center [1023, 162] width 32 height 32
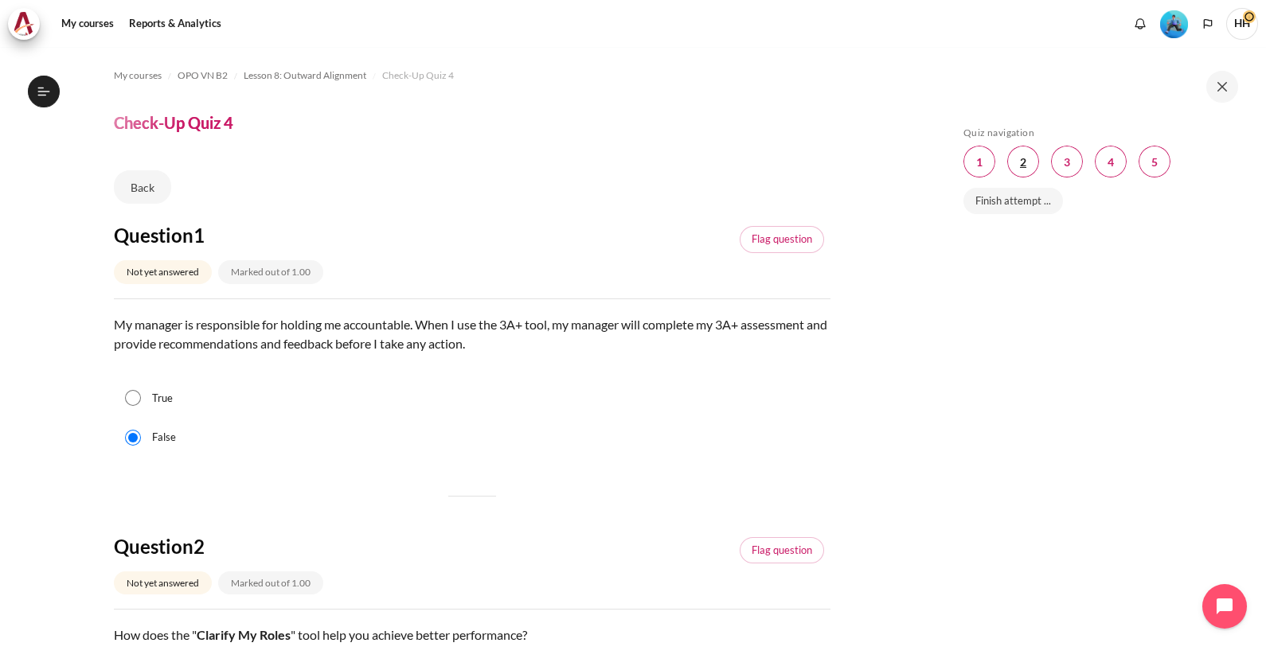
scroll to position [486, 0]
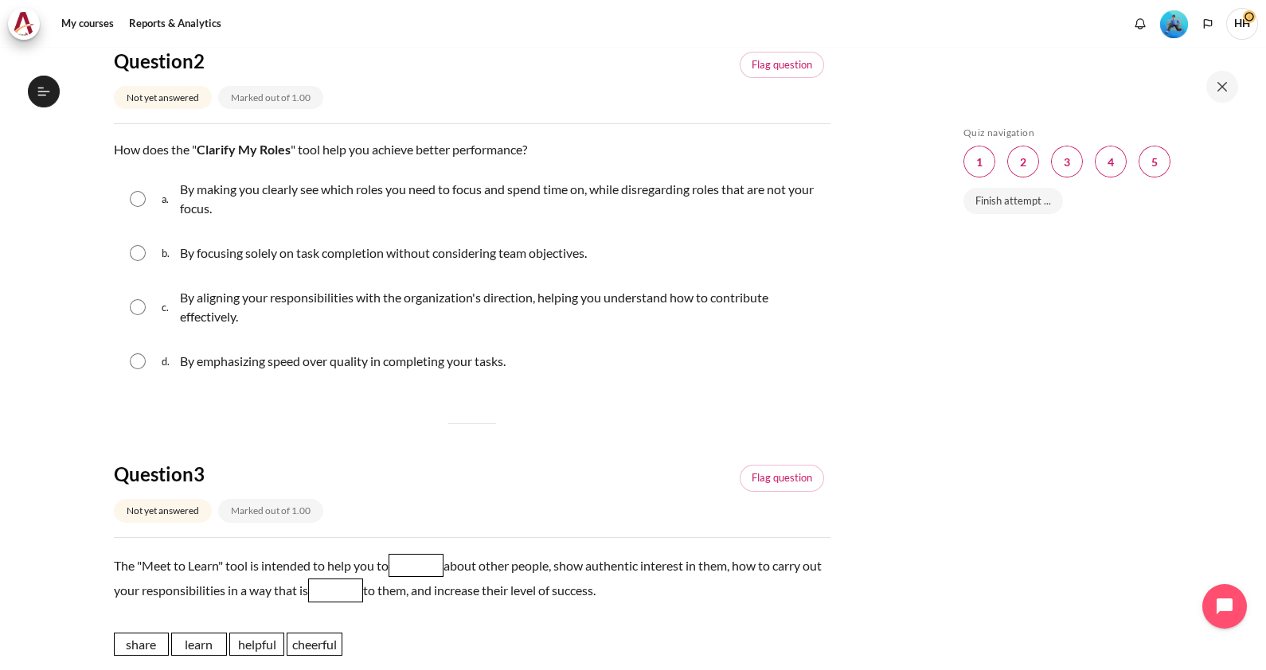
click at [131, 204] on input "Content" at bounding box center [138, 199] width 16 height 16
radio input "true"
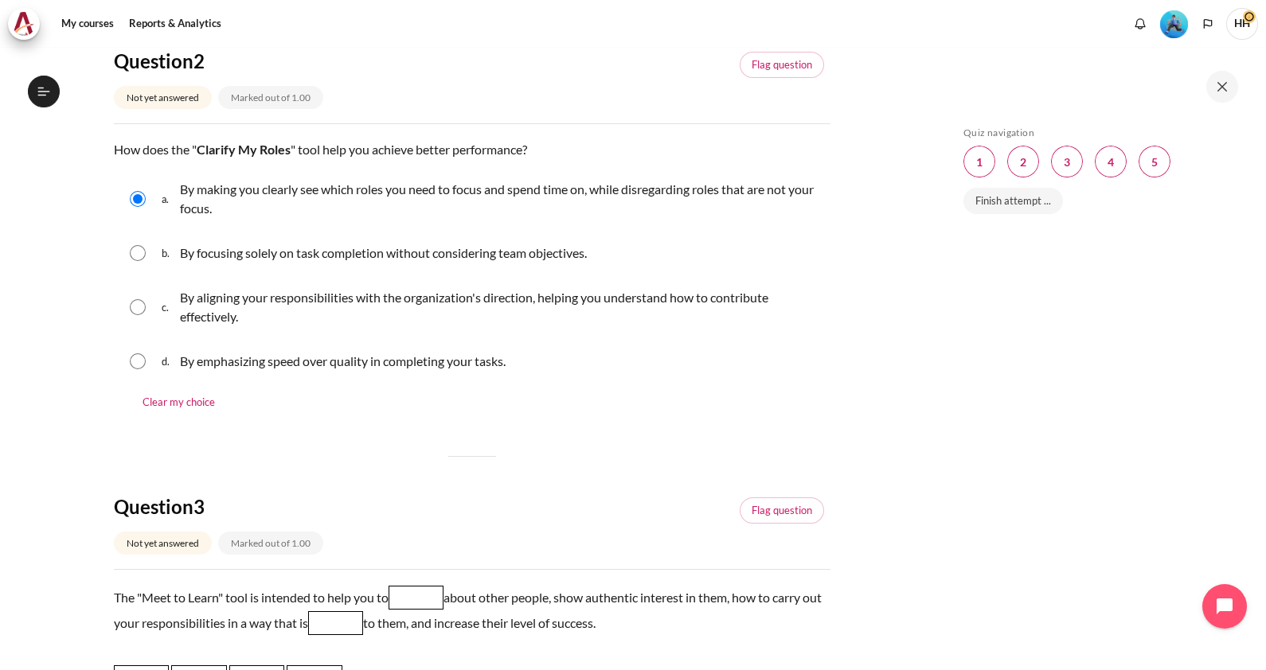
click at [135, 307] on input "Content" at bounding box center [138, 307] width 16 height 16
radio input "true"
click at [135, 197] on input "Content" at bounding box center [138, 199] width 16 height 16
radio input "true"
click at [1073, 157] on span "Blocks" at bounding box center [1067, 162] width 32 height 32
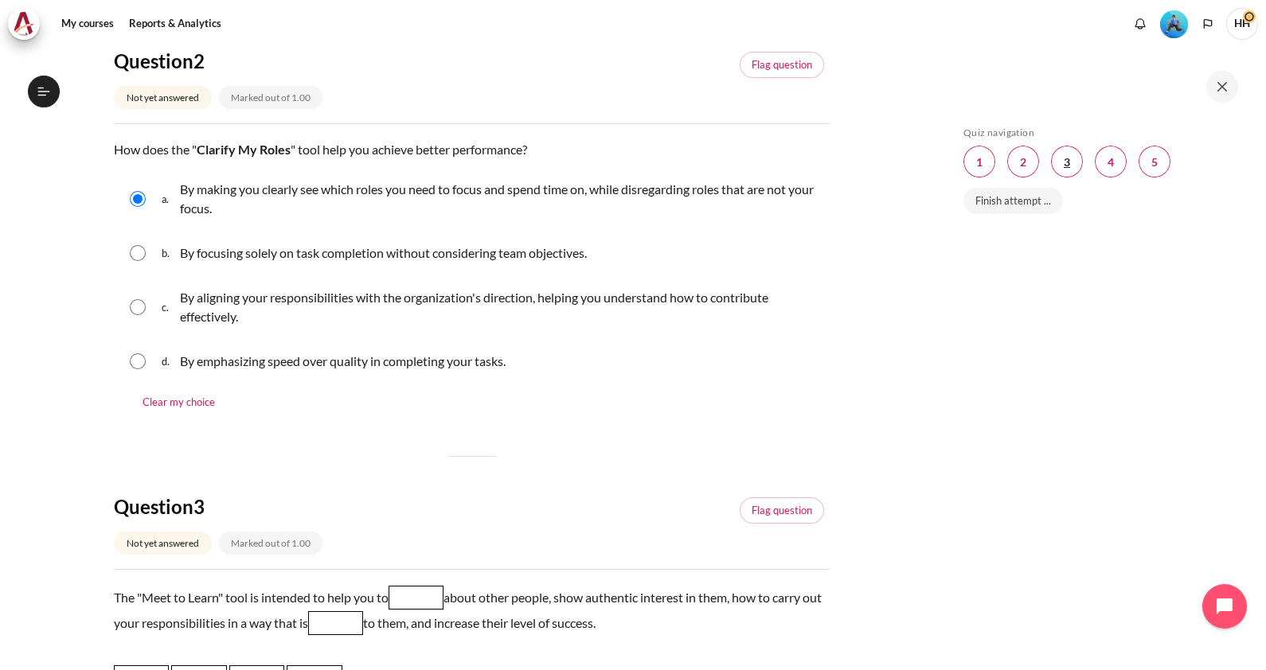
scroll to position [931, 0]
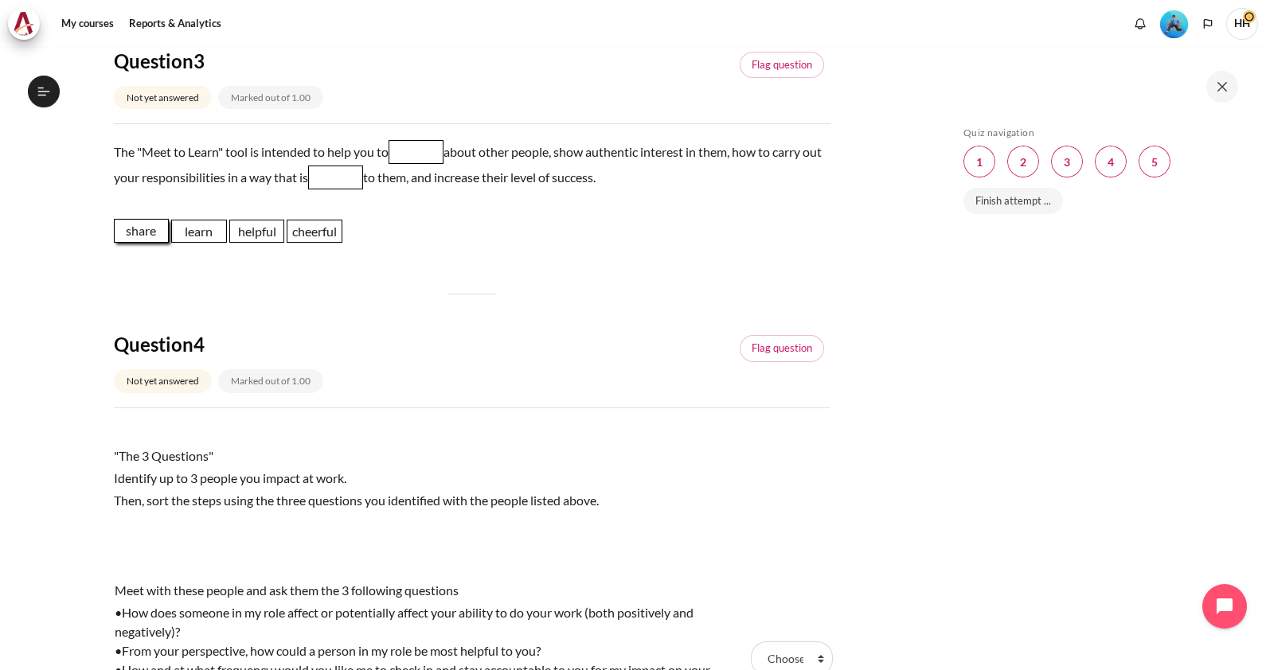
click at [141, 234] on span "share" at bounding box center [142, 231] width 56 height 24
drag, startPoint x: 135, startPoint y: 232, endPoint x: 419, endPoint y: 151, distance: 295.5
click at [419, 151] on span "share" at bounding box center [425, 149] width 56 height 24
drag, startPoint x: 203, startPoint y: 234, endPoint x: 362, endPoint y: 181, distance: 167.9
click at [362, 181] on span "learn" at bounding box center [358, 178] width 56 height 24
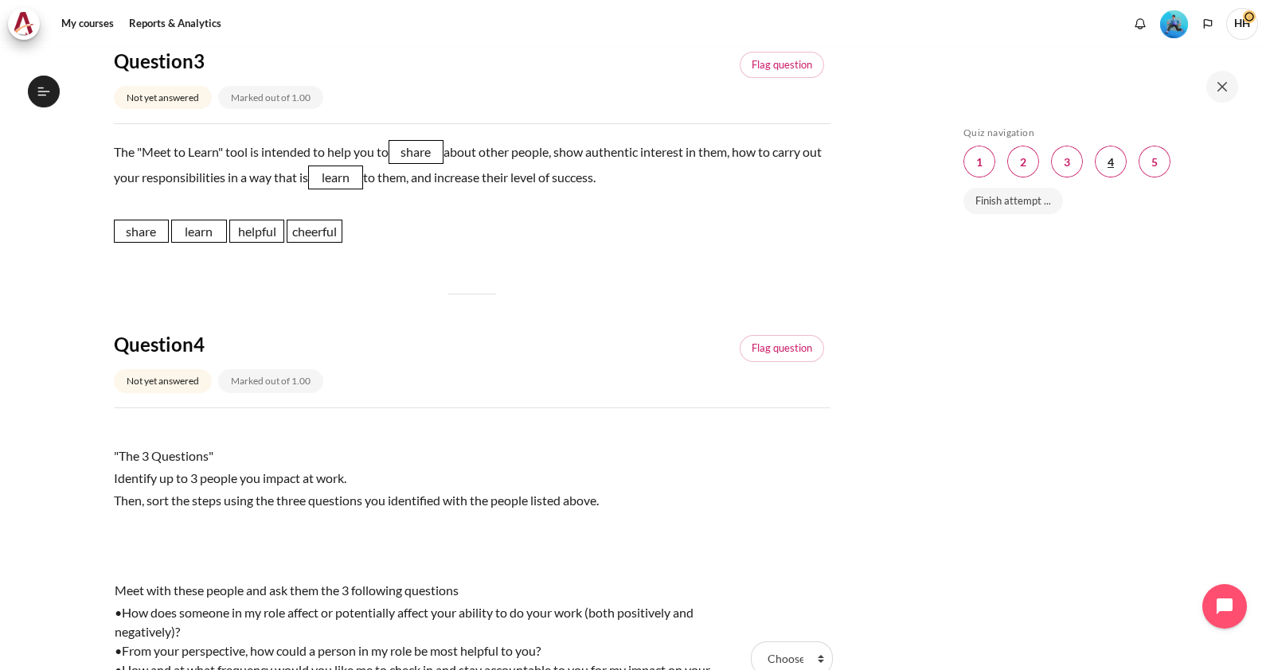
click at [1110, 163] on span "Blocks" at bounding box center [1110, 162] width 32 height 32
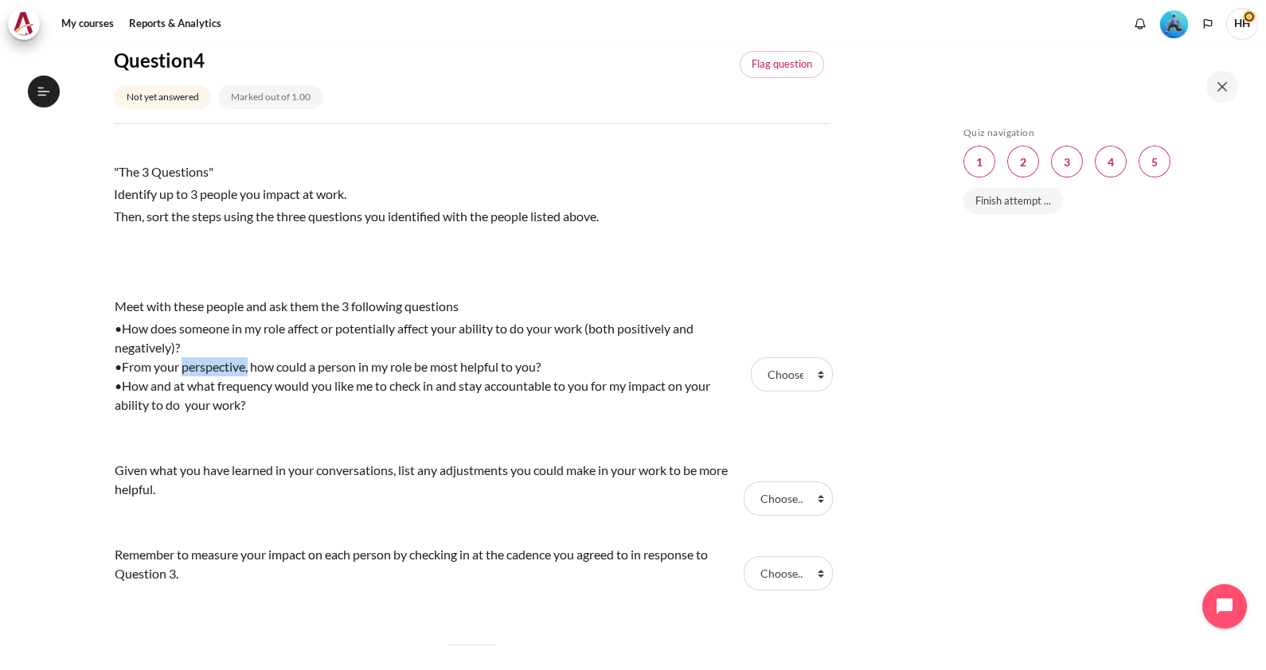
drag, startPoint x: 248, startPoint y: 371, endPoint x: 184, endPoint y: 362, distance: 65.1
click at [184, 362] on div "•From your perspective, how could a person in my role be most helpful to you?" at bounding box center [431, 366] width 632 height 19
drag, startPoint x: 184, startPoint y: 362, endPoint x: 205, endPoint y: 362, distance: 20.7
click at [205, 362] on div "•From your perspective, how could a person in my role be most helpful to you?" at bounding box center [431, 366] width 632 height 19
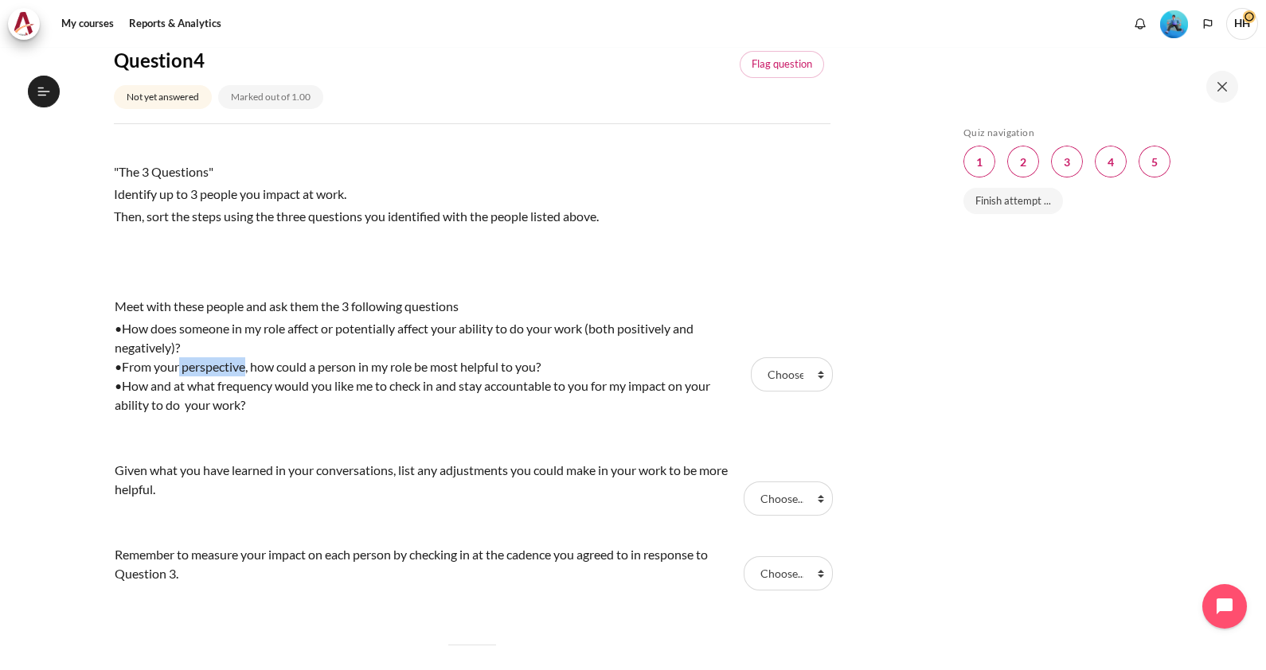
drag, startPoint x: 246, startPoint y: 366, endPoint x: 179, endPoint y: 366, distance: 66.9
click at [179, 366] on div "•From your perspective, how could a person in my role be most helpful to you?" at bounding box center [431, 366] width 632 height 19
drag, startPoint x: 179, startPoint y: 366, endPoint x: 206, endPoint y: 366, distance: 27.1
copy div "perspective"
click at [813, 378] on select "Choose... Step 2 Step 1 Step 3" at bounding box center [791, 373] width 81 height 33
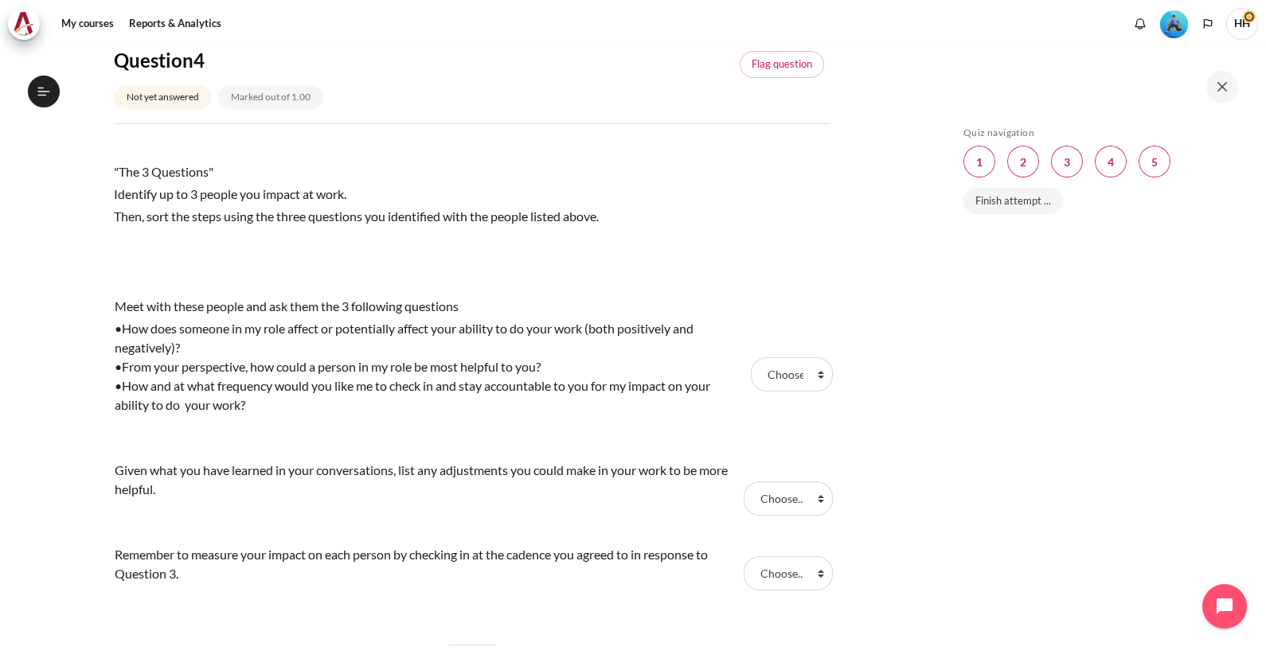
click at [991, 365] on div "Skip Quiz navigation Quiz navigation Question 1 This page Question 2 This page …" at bounding box center [1096, 370] width 283 height 487
click at [816, 503] on select "Choose... Step 2 Step 1 Step 3" at bounding box center [787, 498] width 89 height 33
select select "2"
click at [743, 482] on select "Choose... Step 2 Step 1 Step 3" at bounding box center [787, 498] width 89 height 33
click at [813, 382] on select "Choose... Step 2 Step 1 Step 3" at bounding box center [791, 373] width 81 height 33
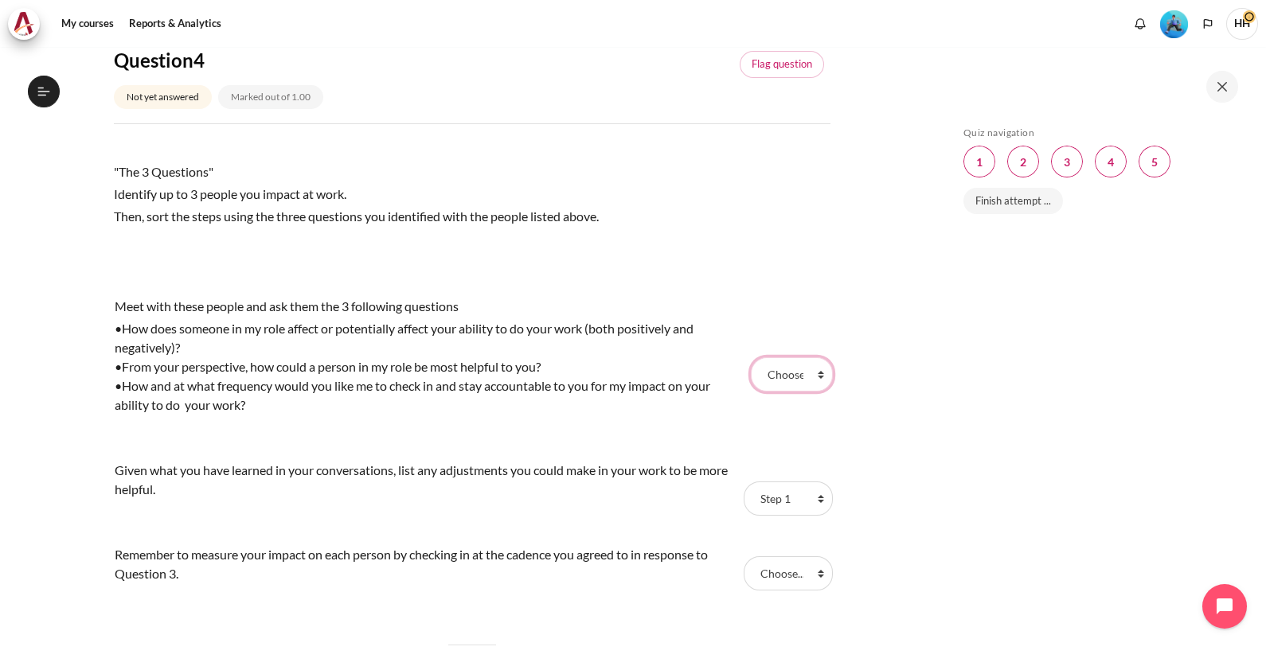
select select "1"
click at [751, 357] on select "Choose... Step 2 Step 1 Step 3" at bounding box center [791, 373] width 81 height 33
click at [812, 573] on select "Choose... Step 2 Step 1 Step 3" at bounding box center [787, 572] width 89 height 33
select select "3"
click at [743, 556] on select "Choose... Step 2 Step 1 Step 3" at bounding box center [787, 572] width 89 height 33
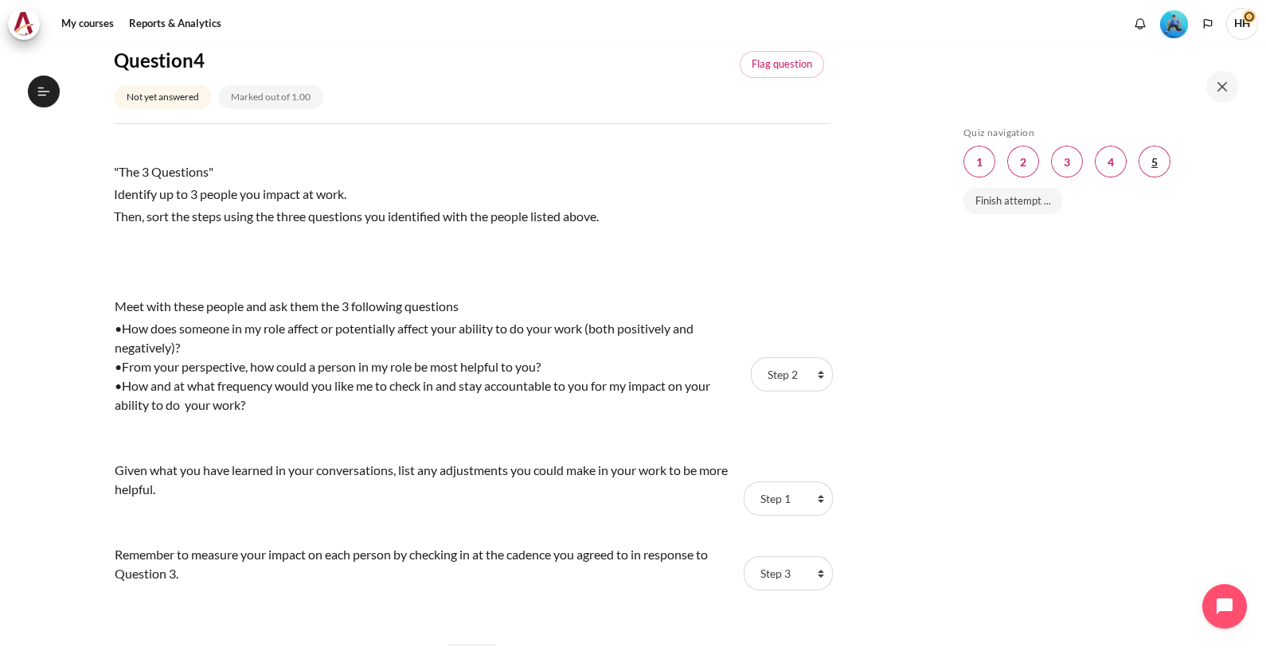
click at [1154, 157] on span "Blocks" at bounding box center [1154, 162] width 32 height 32
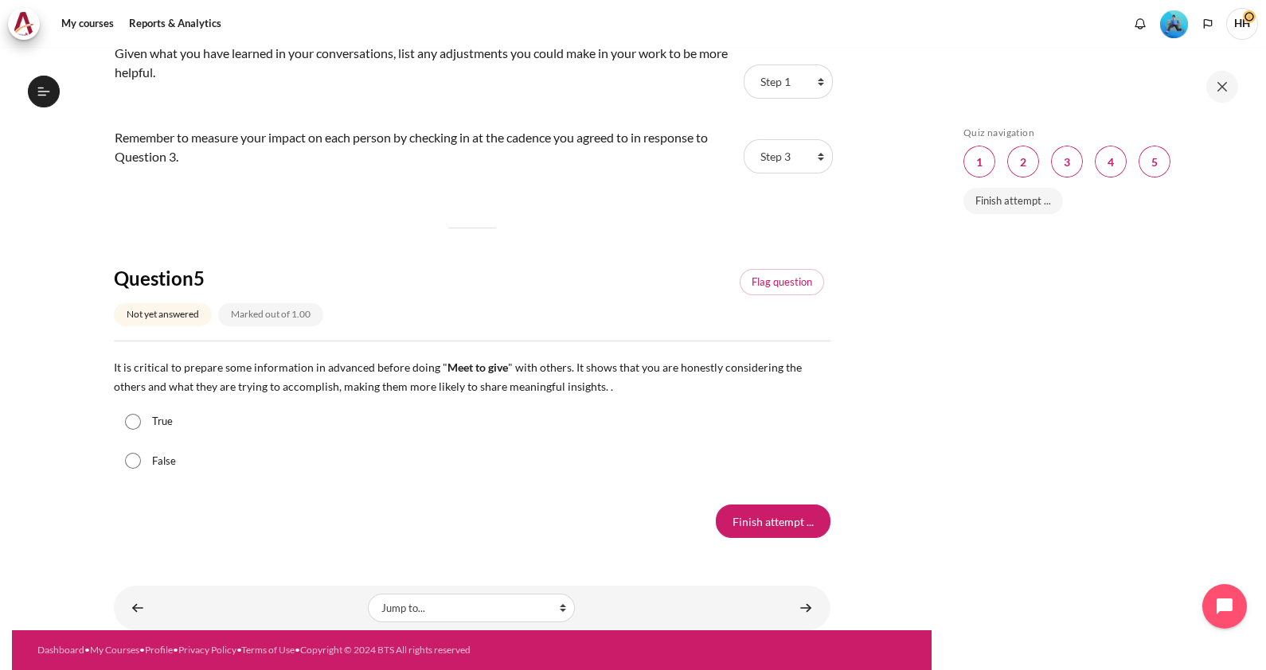
click at [135, 414] on input "True" at bounding box center [133, 422] width 16 height 16
radio input "true"
click at [774, 505] on input "Finish attempt ..." at bounding box center [773, 521] width 115 height 33
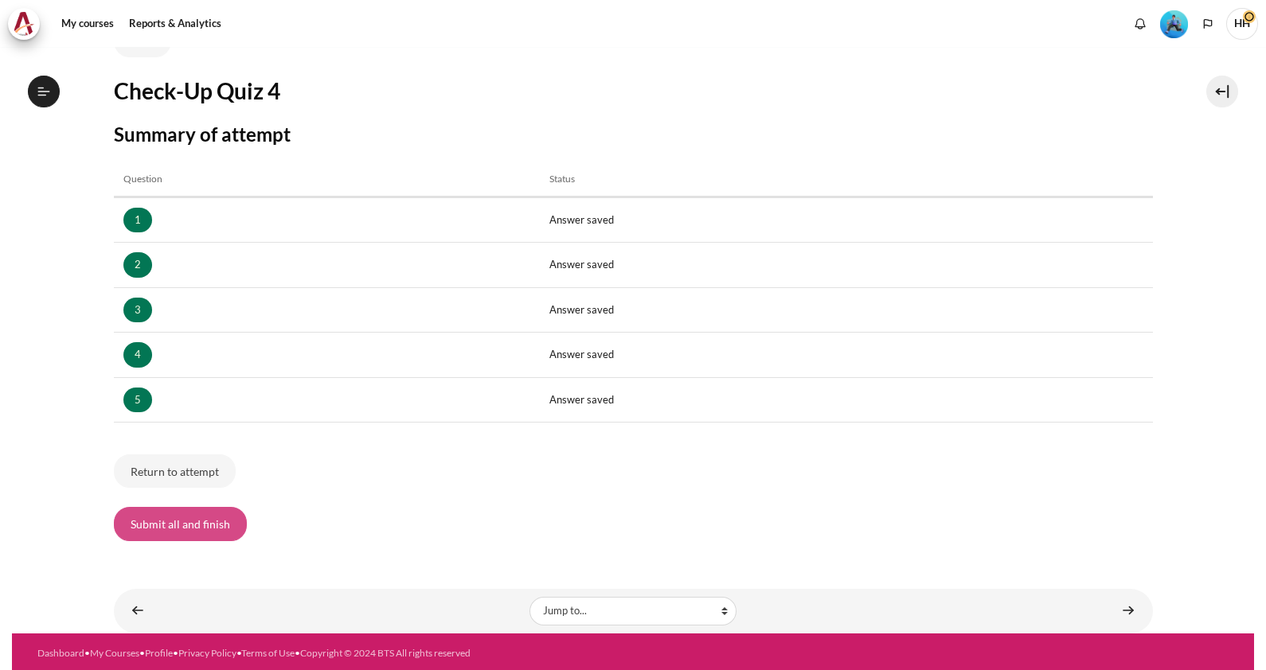
scroll to position [1094, 0]
click at [163, 517] on button "Submit all and finish" at bounding box center [180, 523] width 133 height 33
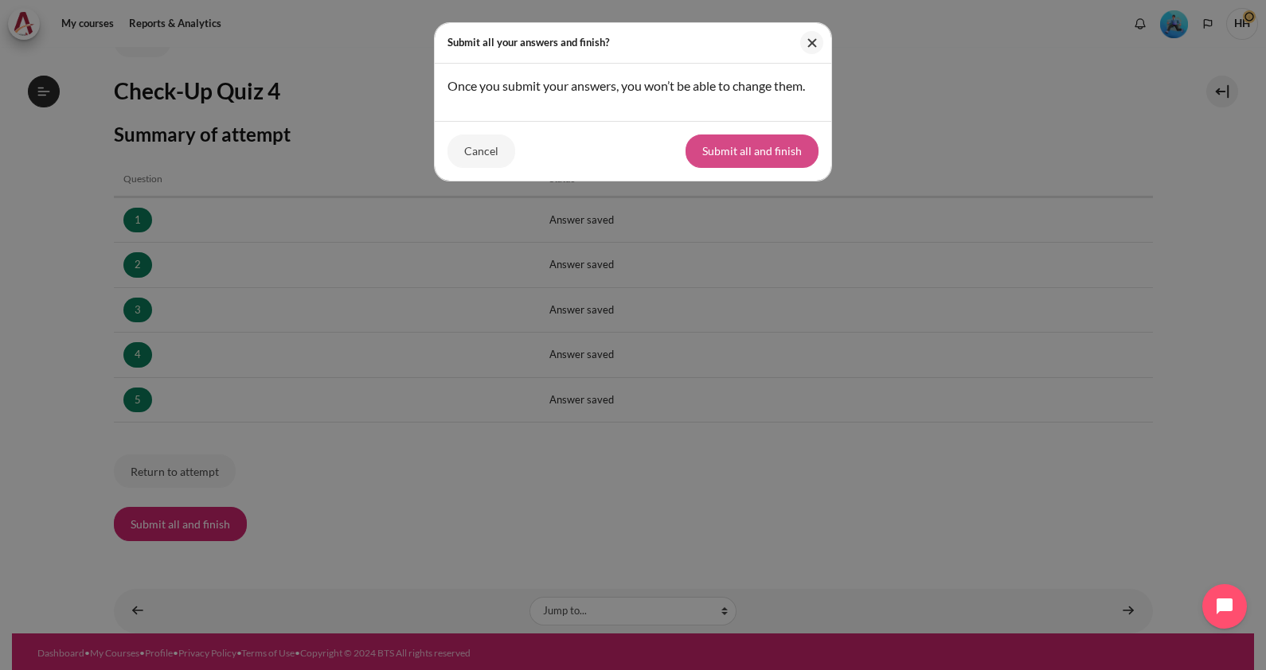
click at [749, 162] on button "Submit all and finish" at bounding box center [751, 151] width 133 height 33
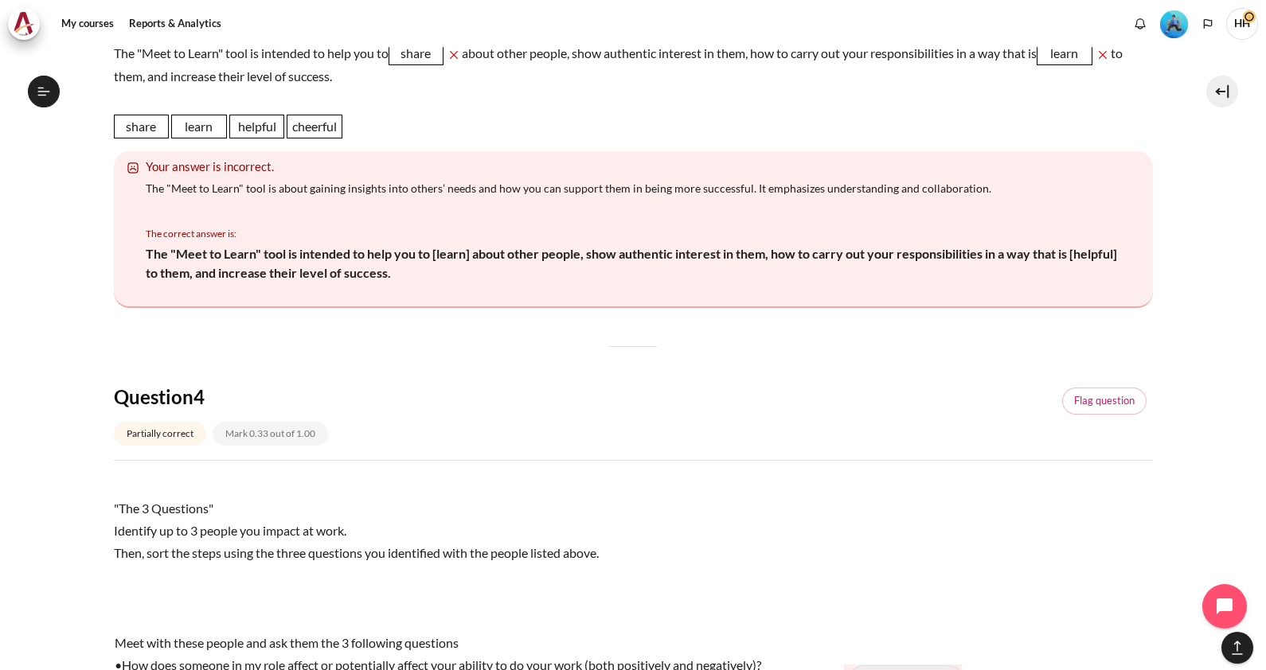
scroll to position [1216, 0]
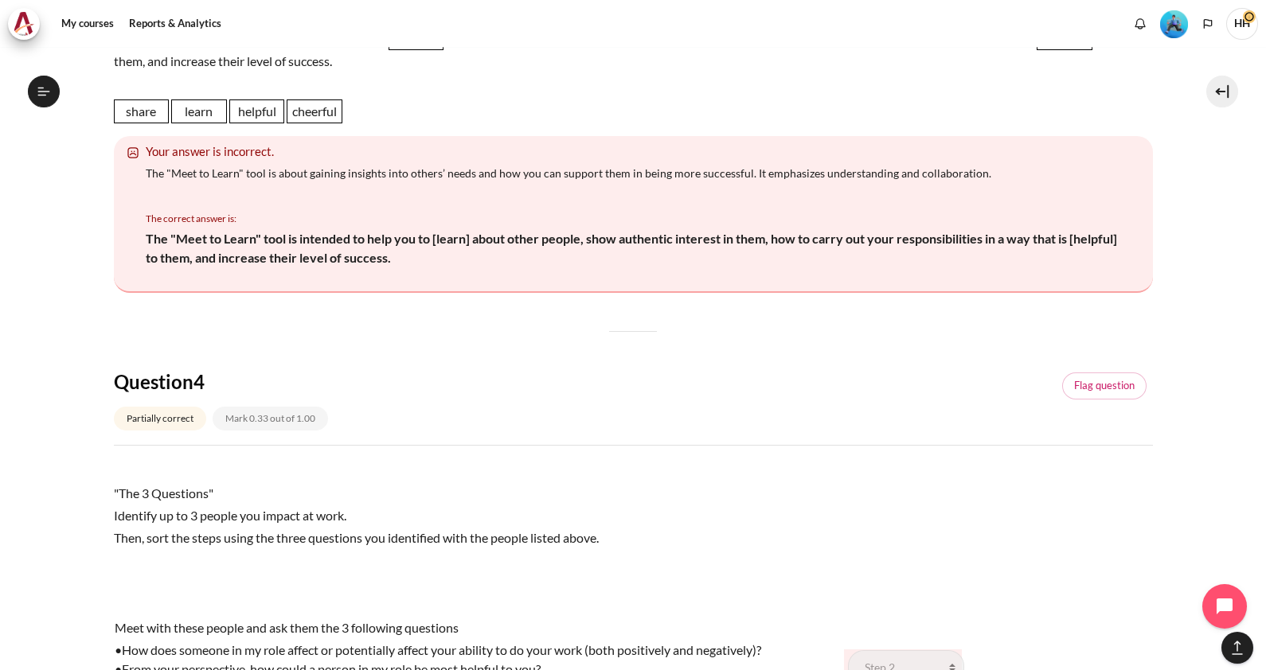
click at [1032, 470] on div ""The 3 Questions" Identify up to 3 people you impact at work. Then, sort the st…" at bounding box center [633, 535] width 1039 height 146
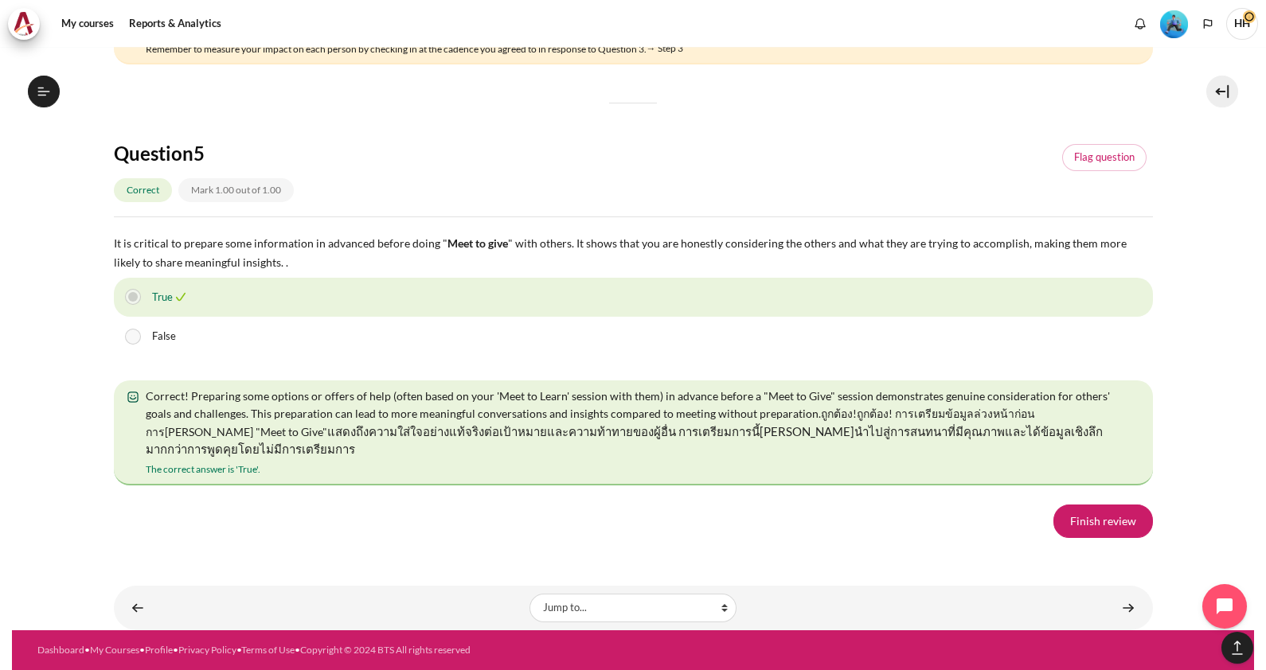
scroll to position [2805, 0]
click at [1098, 521] on link "Finish review" at bounding box center [1102, 521] width 99 height 33
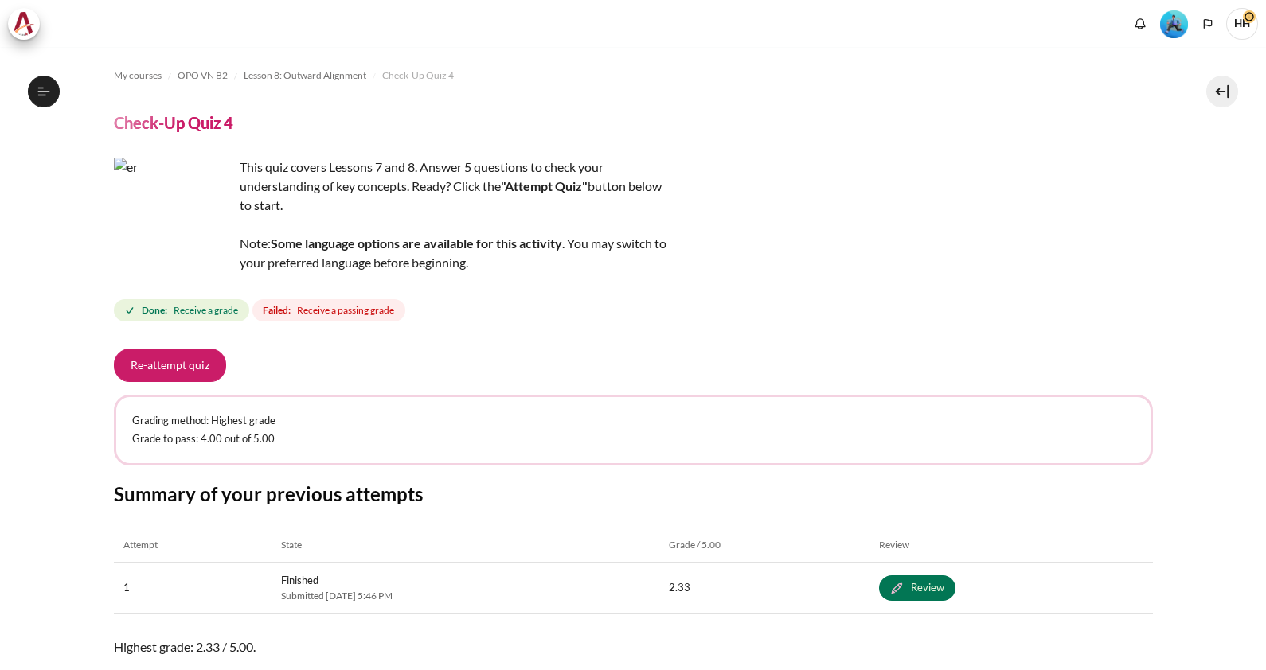
scroll to position [1094, 0]
drag, startPoint x: 0, startPoint y: 0, endPoint x: 1255, endPoint y: 393, distance: 1315.3
click at [1255, 393] on div "My courses OPO VN B2 Lesson 8: Outward Alignment Check-Up Quiz 4 Check-Up Quiz …" at bounding box center [633, 358] width 1266 height 623
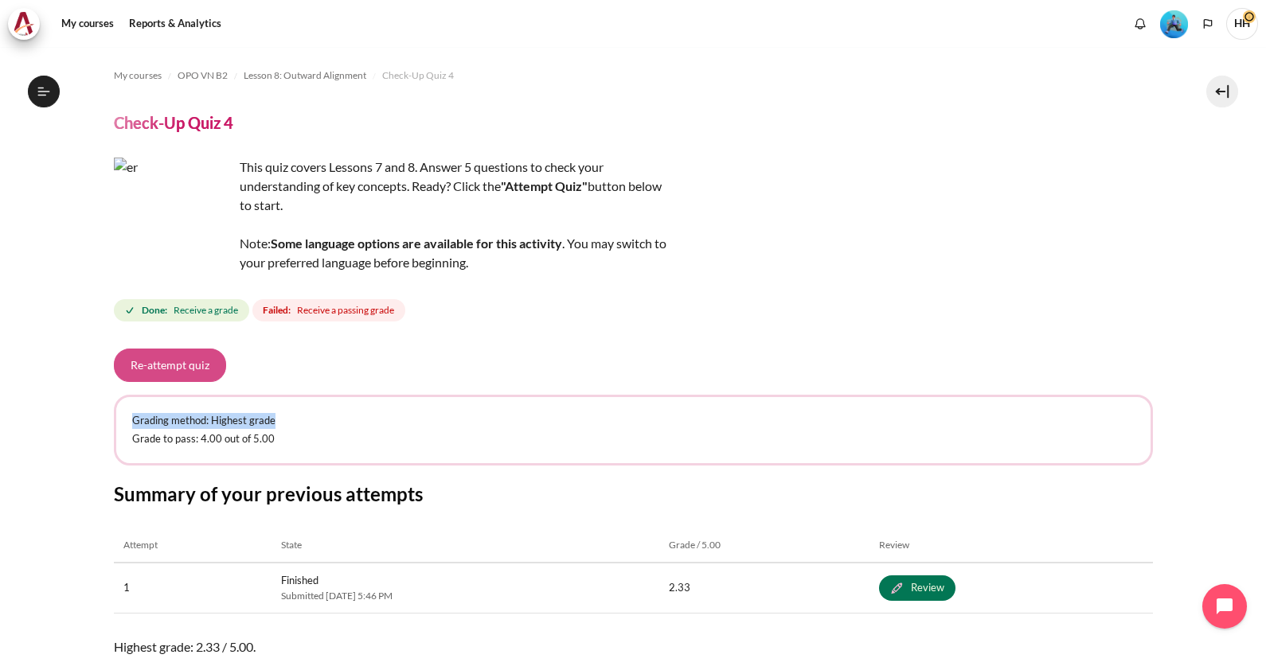
click at [178, 362] on button "Re-attempt quiz" at bounding box center [170, 365] width 112 height 33
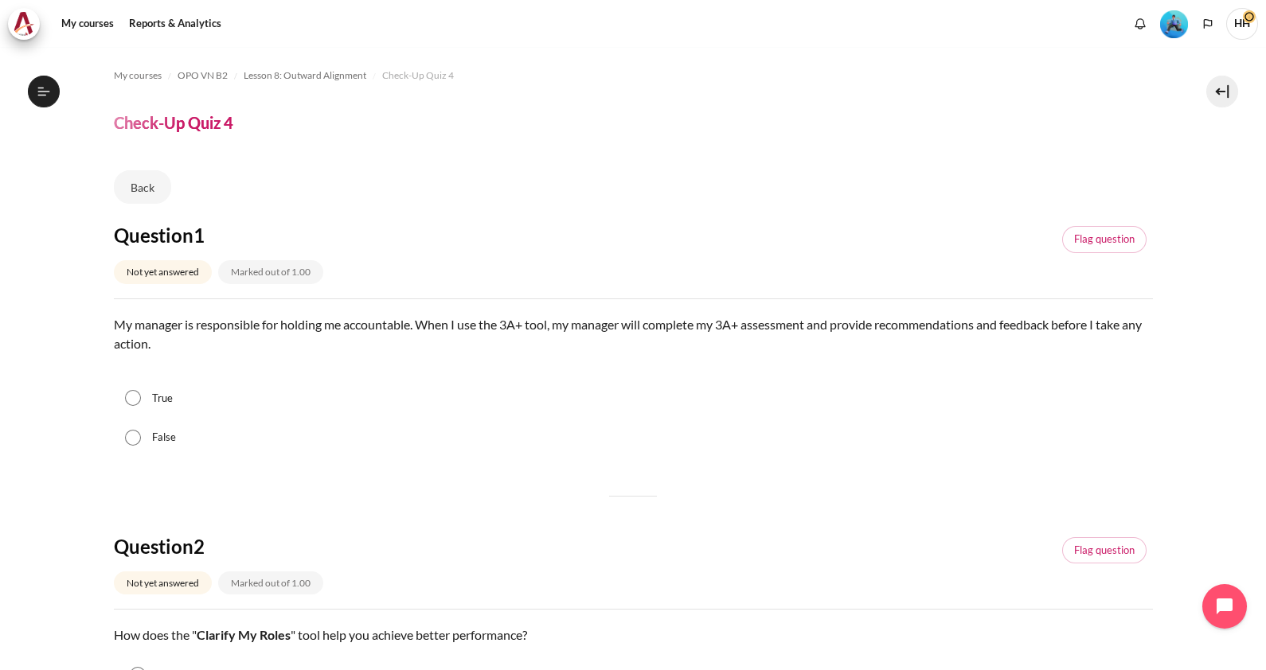
scroll to position [1094, 0]
click at [127, 436] on input "False" at bounding box center [133, 438] width 16 height 16
radio input "true"
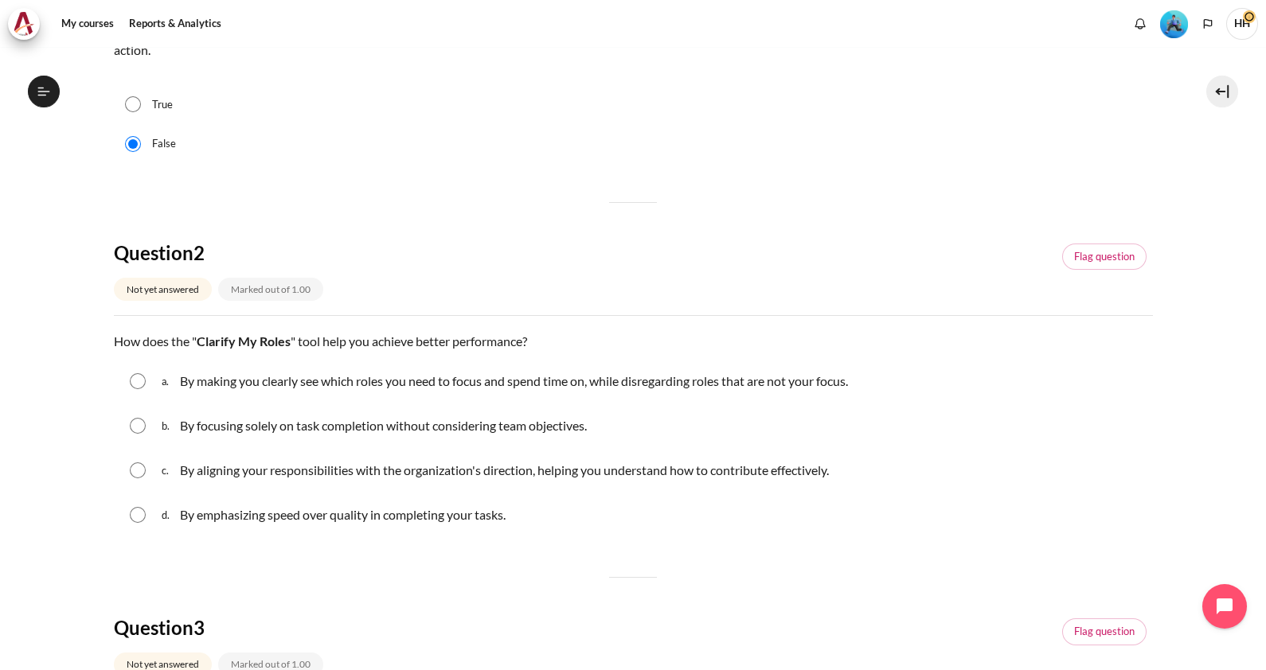
scroll to position [317, 0]
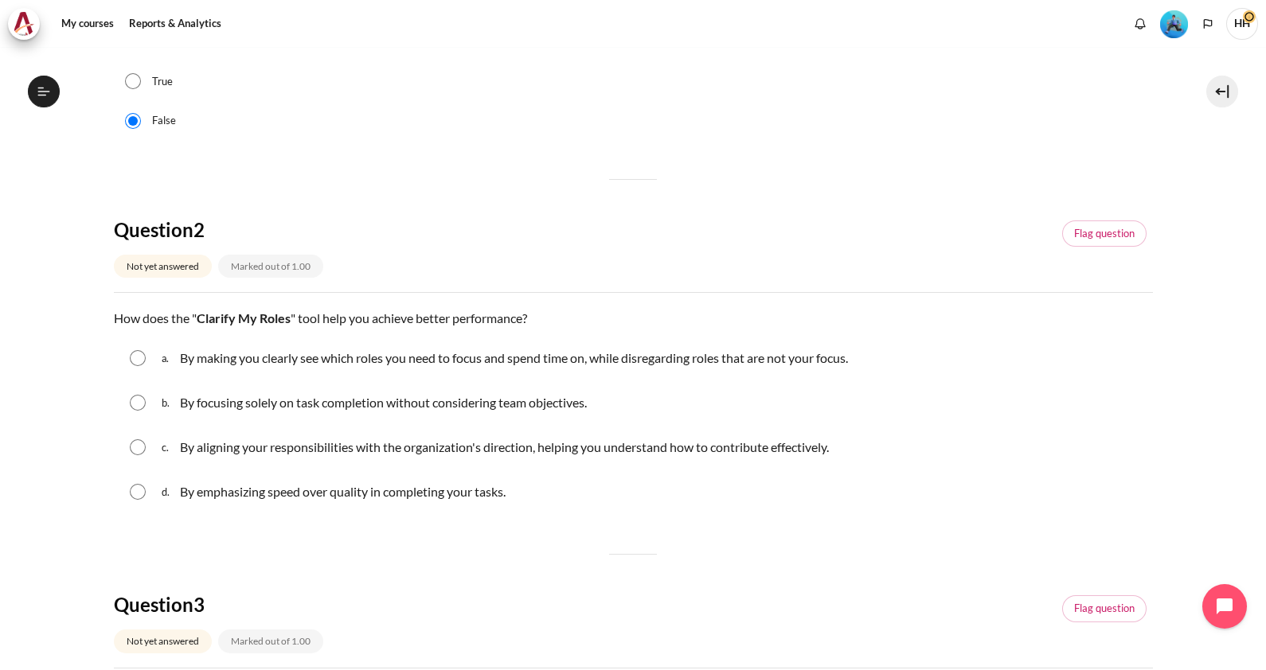
click at [137, 450] on input "Content" at bounding box center [138, 447] width 16 height 16
radio input "true"
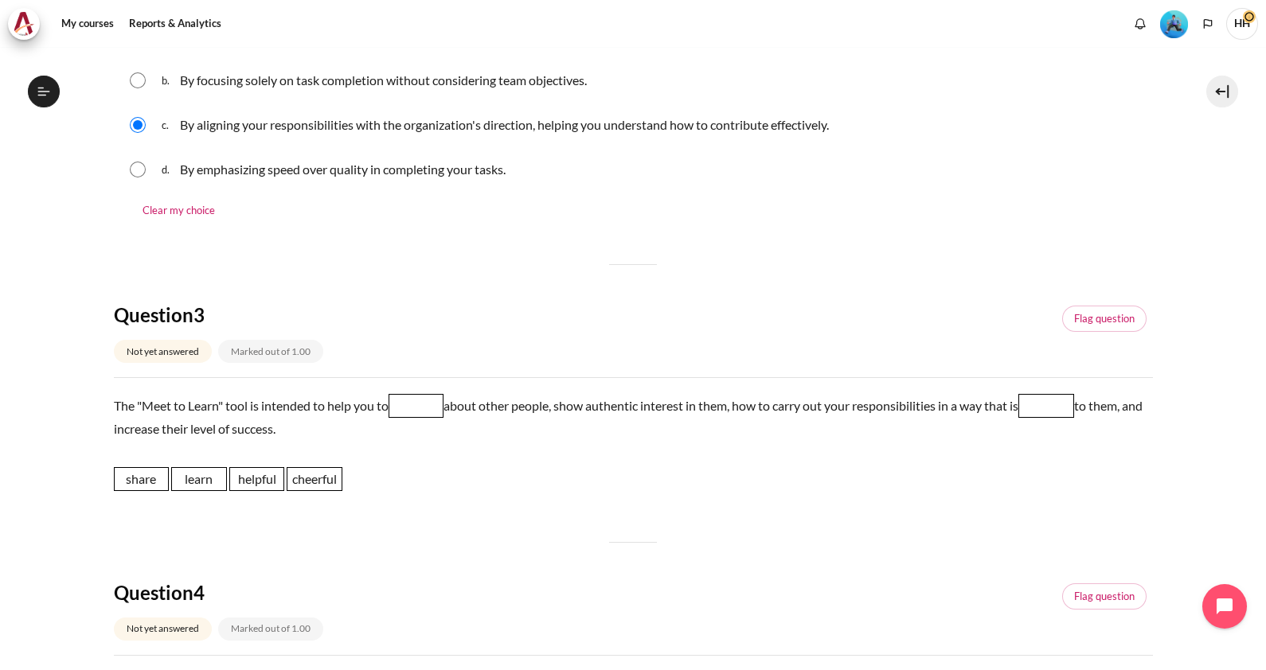
scroll to position [649, 0]
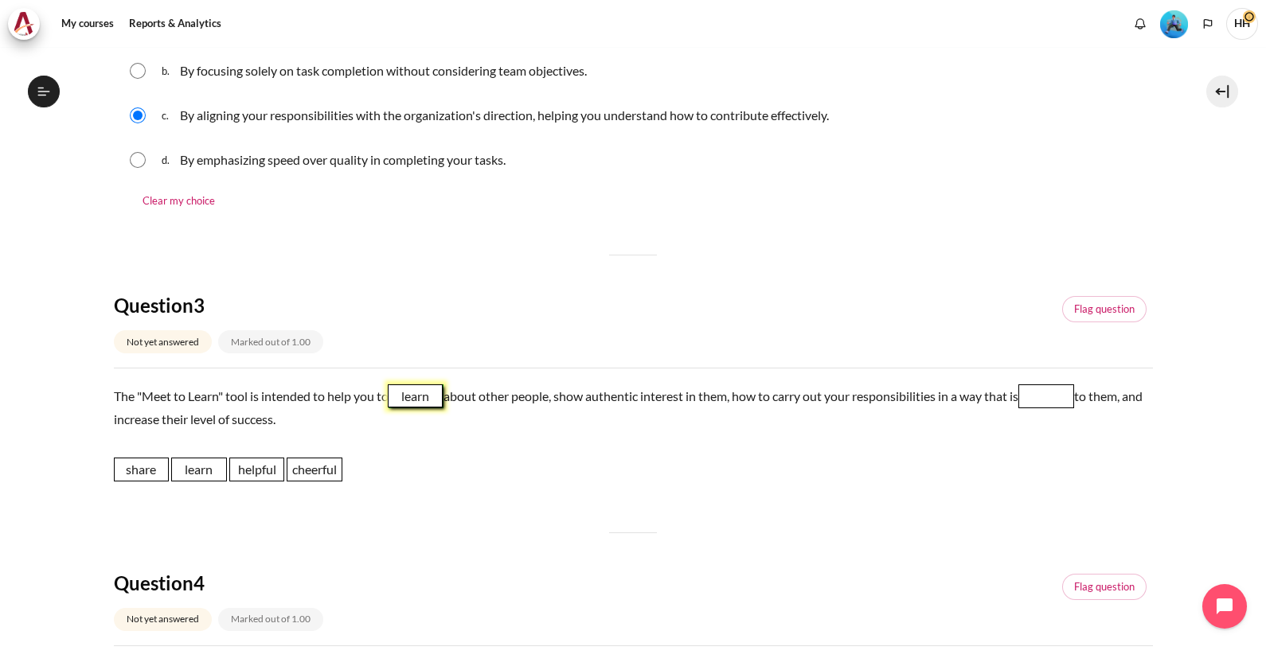
drag, startPoint x: 201, startPoint y: 470, endPoint x: 418, endPoint y: 397, distance: 228.3
click at [418, 397] on span "learn" at bounding box center [416, 396] width 56 height 24
drag, startPoint x: 257, startPoint y: 477, endPoint x: 1060, endPoint y: 402, distance: 806.6
click at [1060, 402] on span "helpful" at bounding box center [1060, 394] width 56 height 24
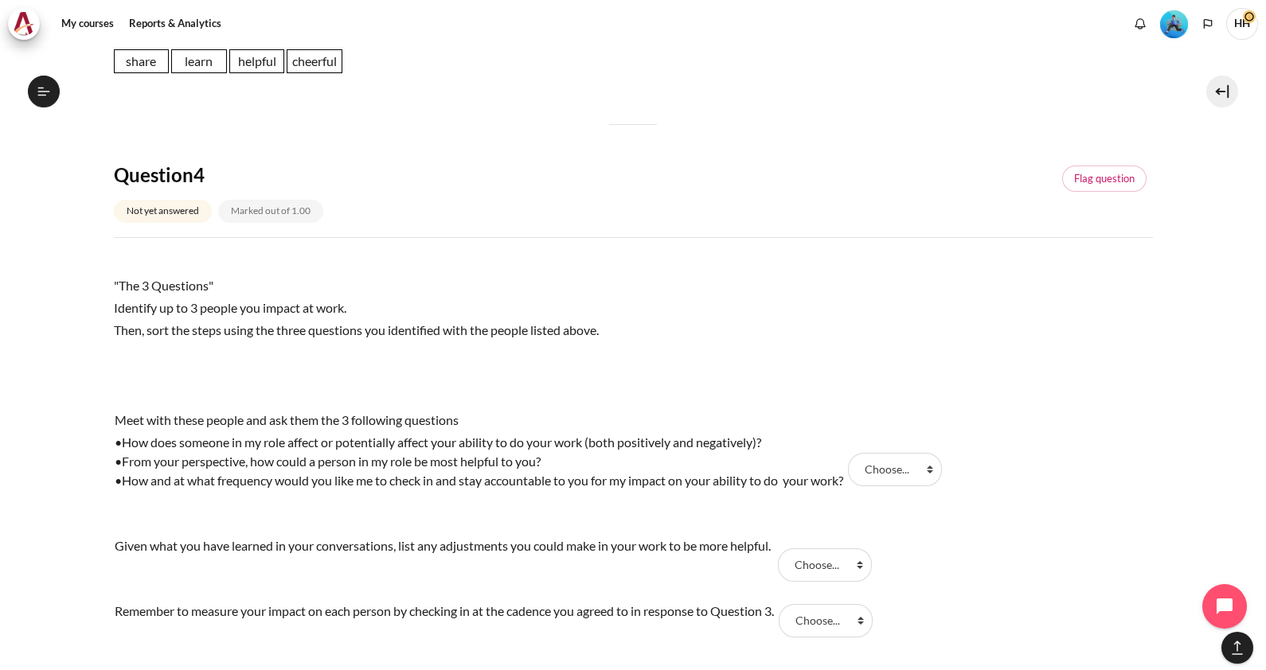
scroll to position [1104, 0]
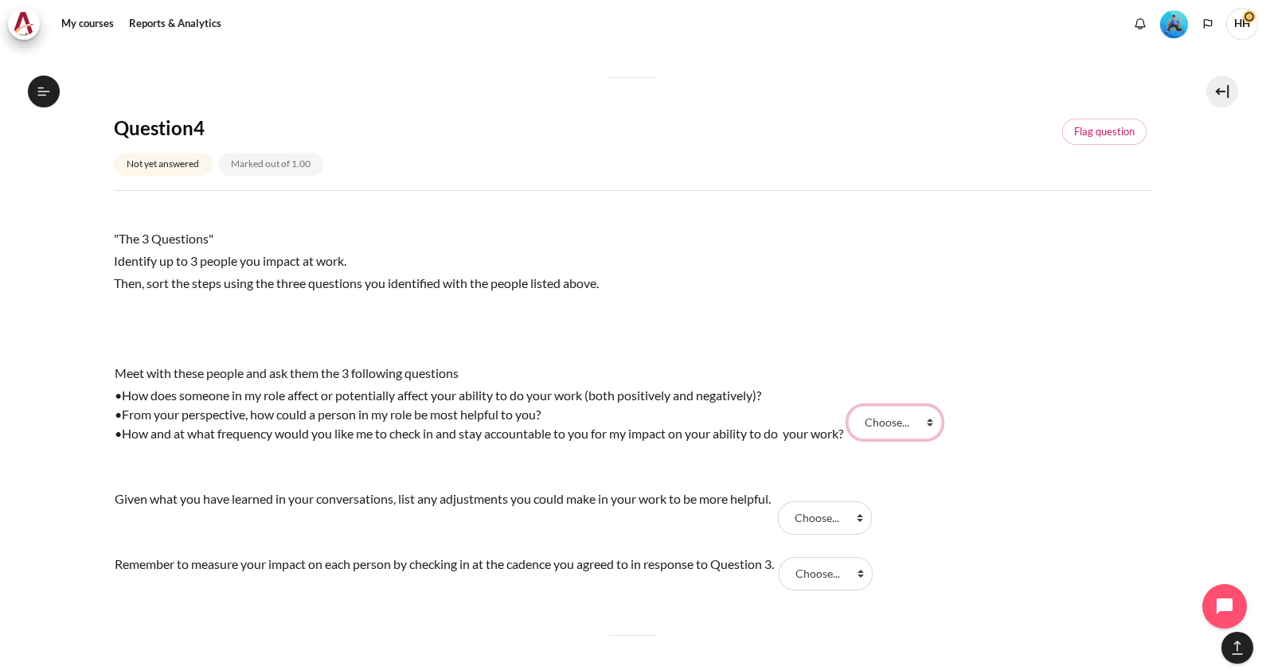
click at [939, 418] on select "Choose... Step 2 Step 3 Step 1" at bounding box center [895, 422] width 94 height 33
select select "3"
click at [856, 406] on select "Choose... Step 2 Step 3 Step 1" at bounding box center [895, 422] width 94 height 33
click at [869, 515] on select "Choose... Step 2 Step 3 Step 1" at bounding box center [825, 517] width 94 height 33
select select "1"
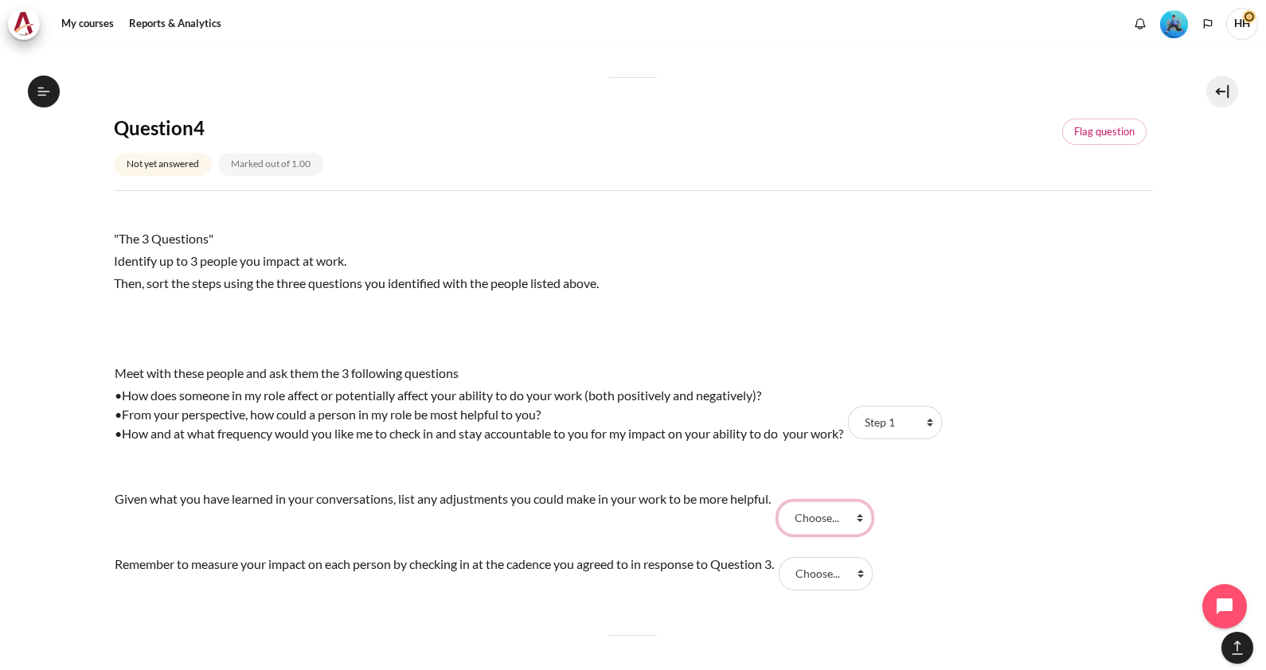
click at [783, 501] on select "Choose... Step 2 Step 3 Step 1" at bounding box center [825, 517] width 94 height 33
click at [868, 574] on select "Choose... Step 2 Step 3 Step 1" at bounding box center [825, 573] width 94 height 33
select select "2"
click at [788, 557] on select "Choose... Step 2 Step 3 Step 1" at bounding box center [825, 573] width 94 height 33
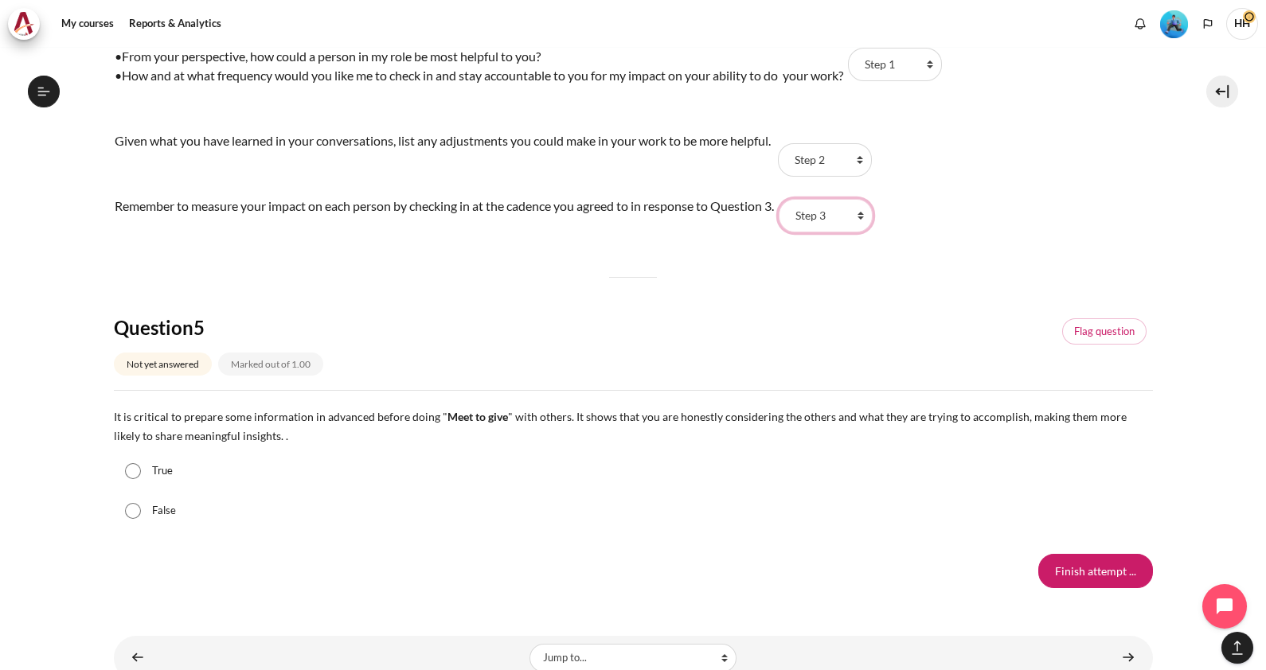
scroll to position [1474, 0]
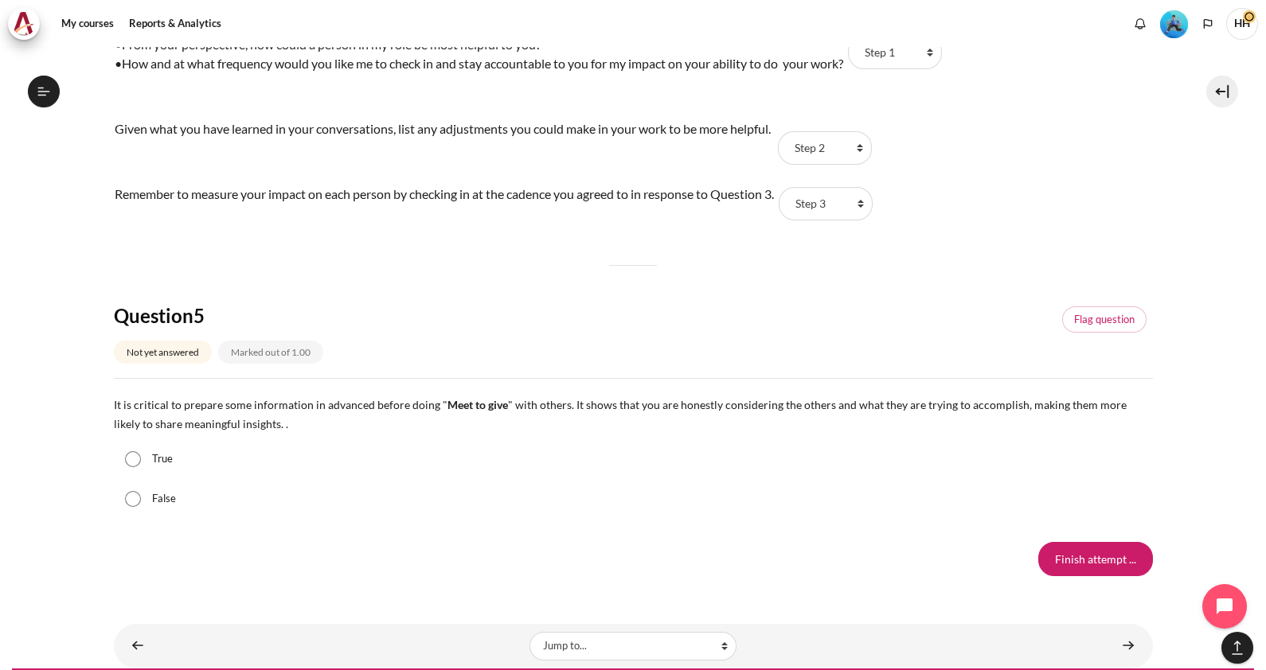
click at [130, 458] on input "True" at bounding box center [133, 459] width 16 height 16
radio input "true"
click at [1091, 549] on input "Finish attempt ..." at bounding box center [1095, 558] width 115 height 33
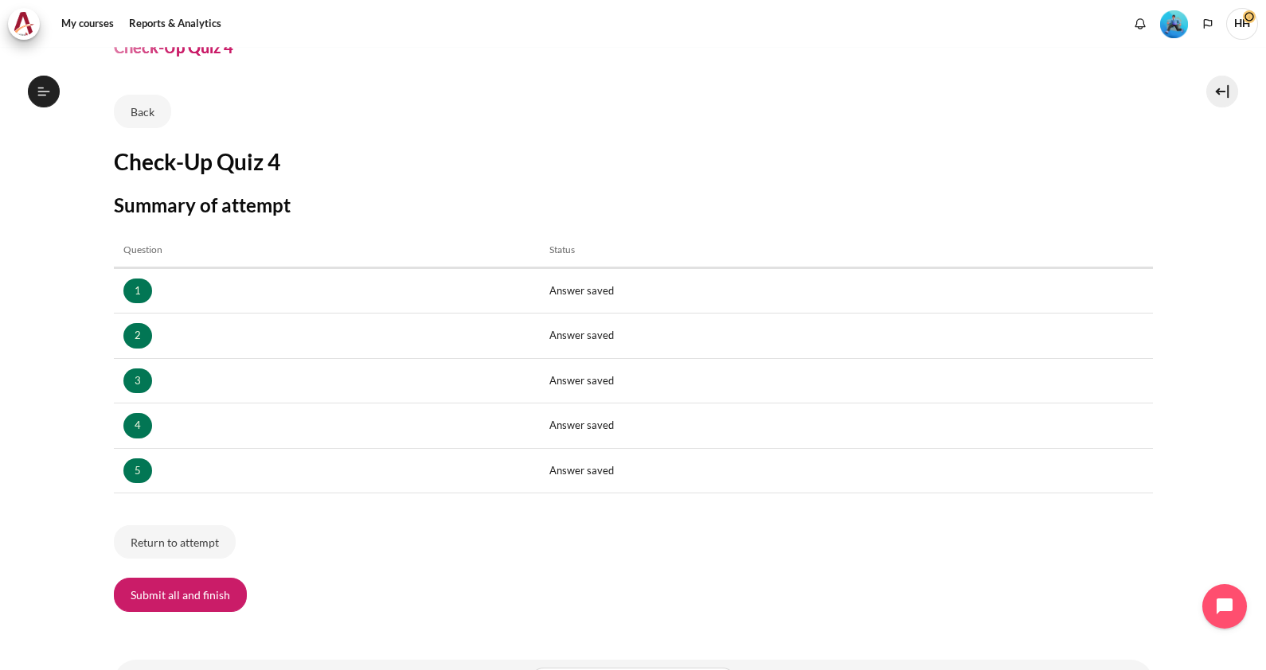
scroll to position [110, 0]
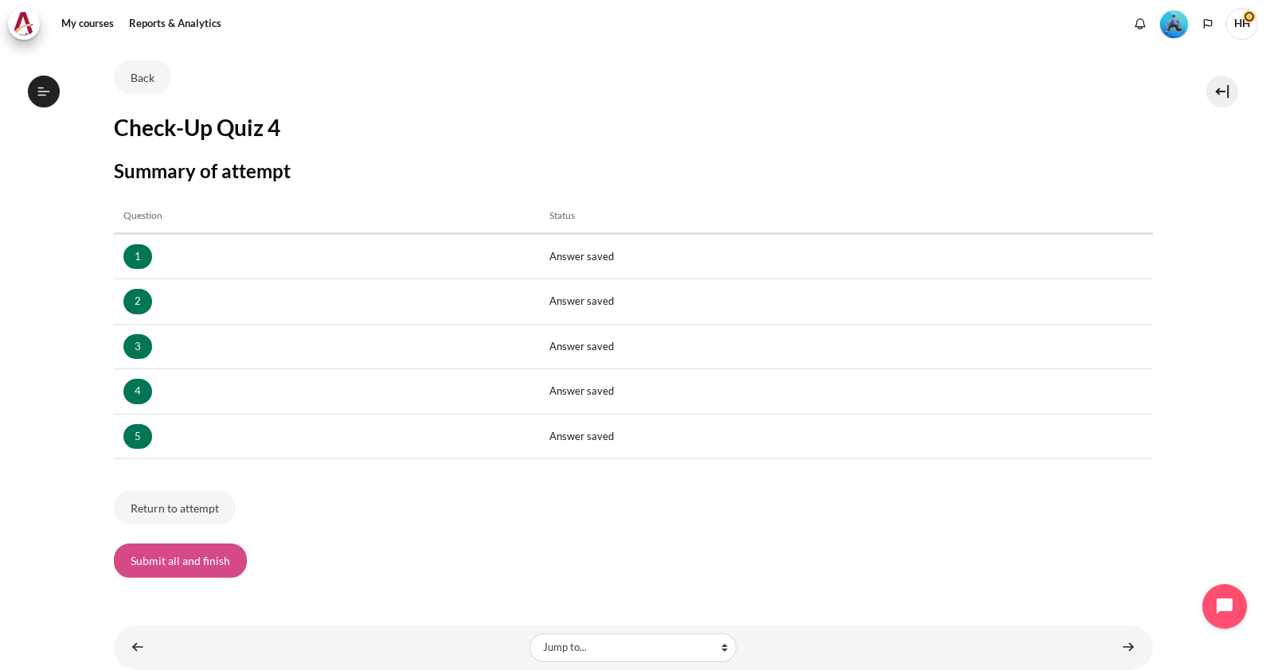
click at [177, 549] on button "Submit all and finish" at bounding box center [180, 560] width 133 height 33
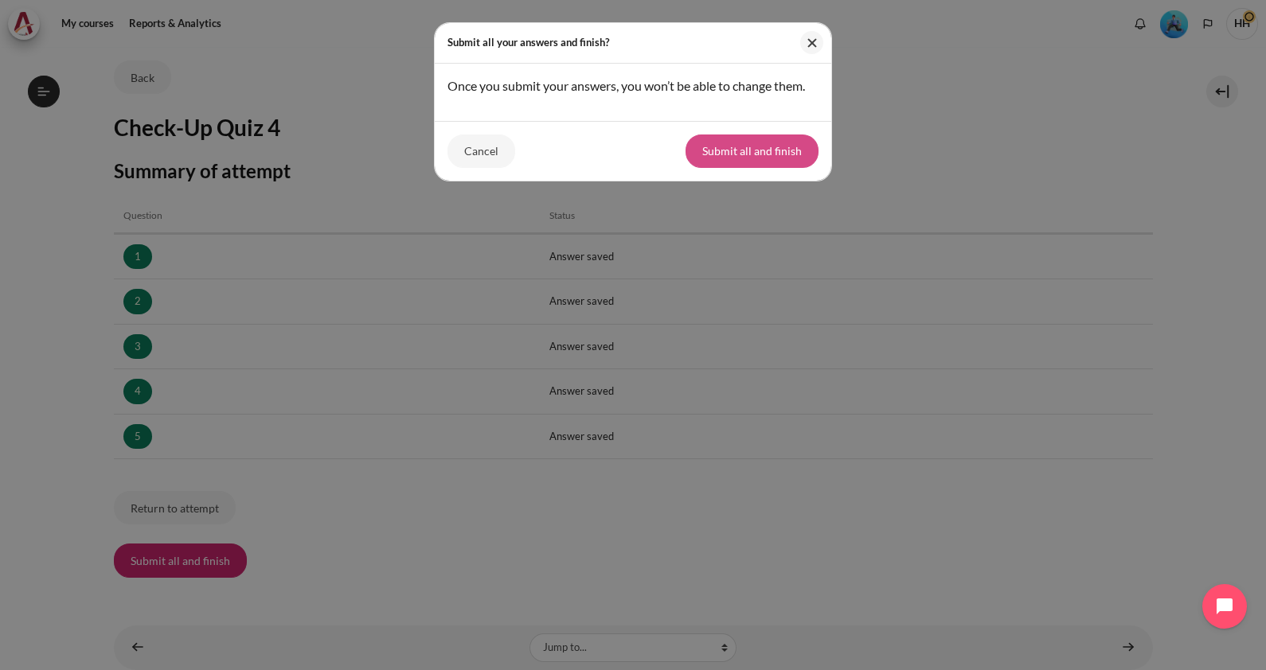
click at [752, 168] on button "Submit all and finish" at bounding box center [751, 151] width 133 height 33
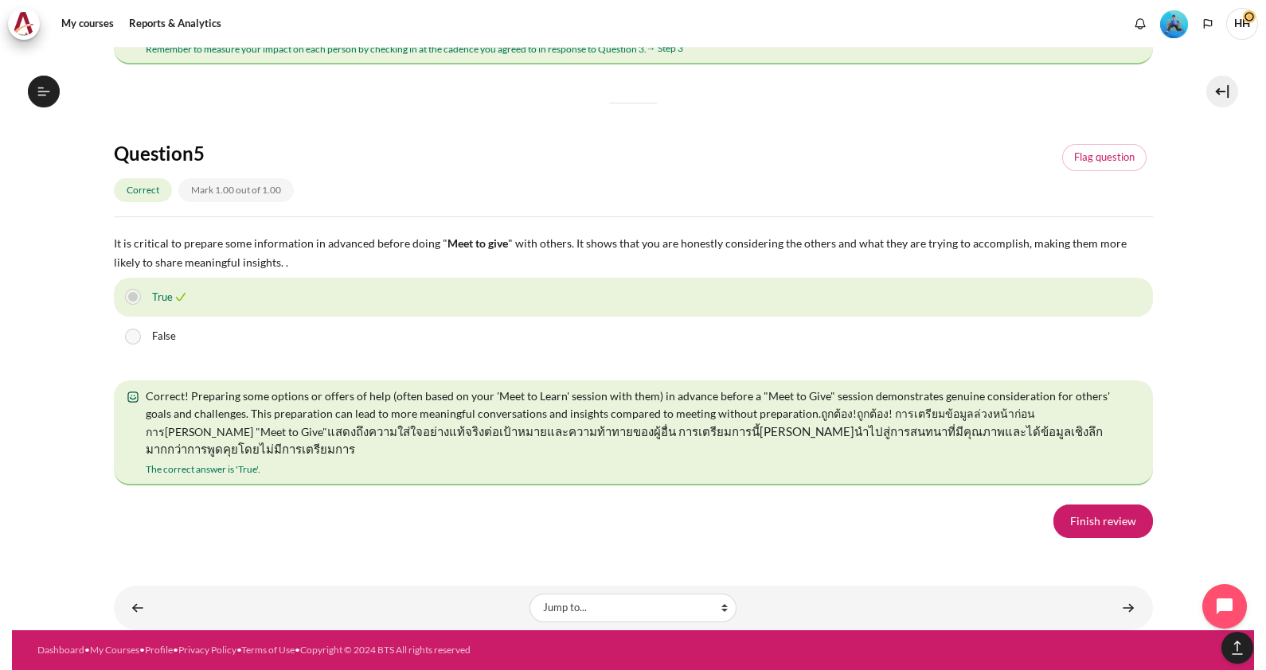
scroll to position [2709, 0]
click at [1106, 538] on link "Finish review" at bounding box center [1102, 521] width 99 height 33
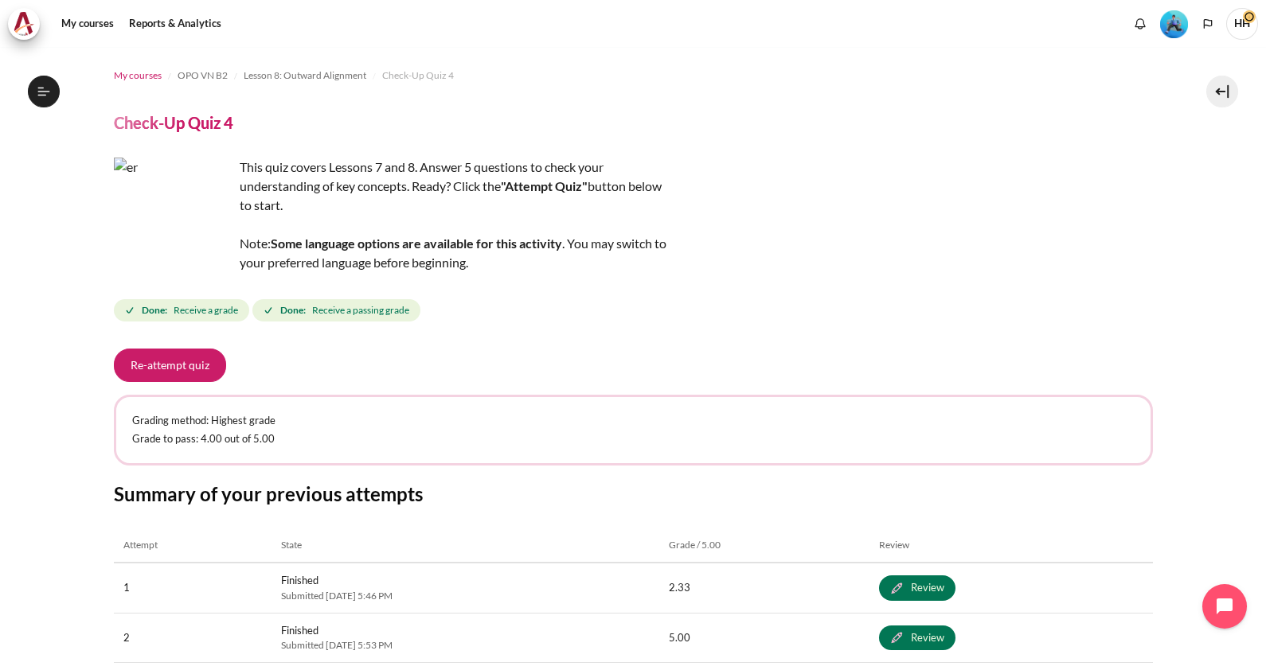
click at [135, 72] on span "My courses" at bounding box center [138, 75] width 48 height 14
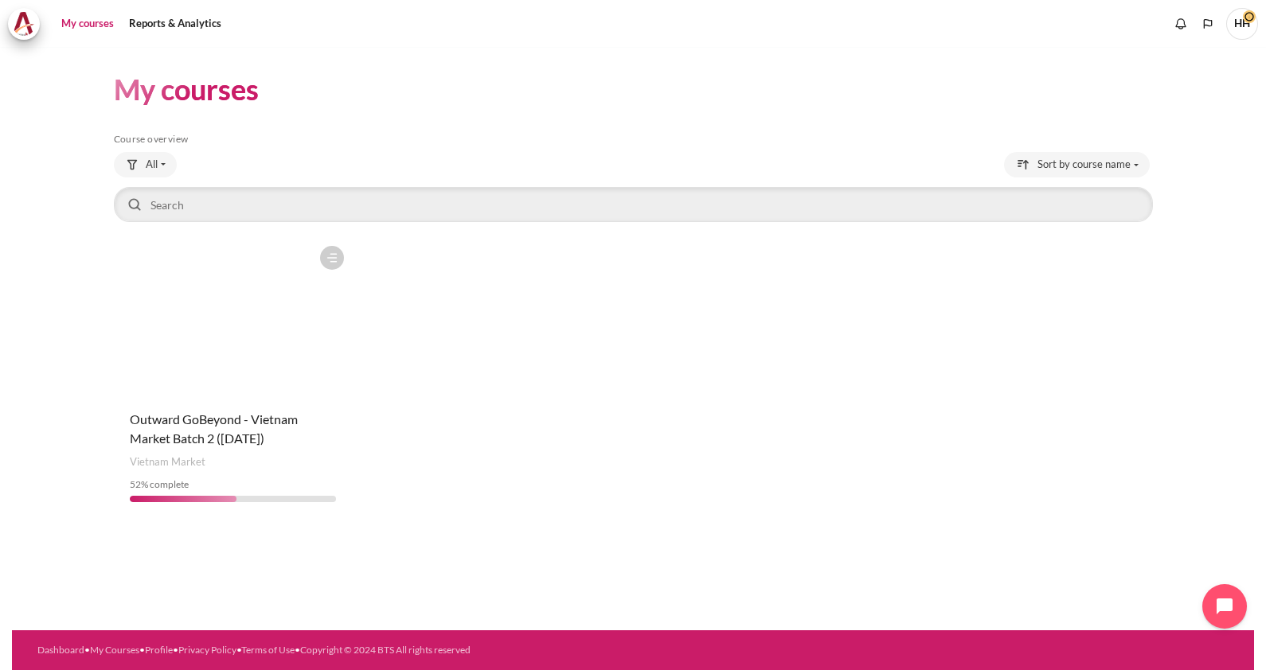
click at [221, 351] on figure "Content" at bounding box center [233, 317] width 238 height 159
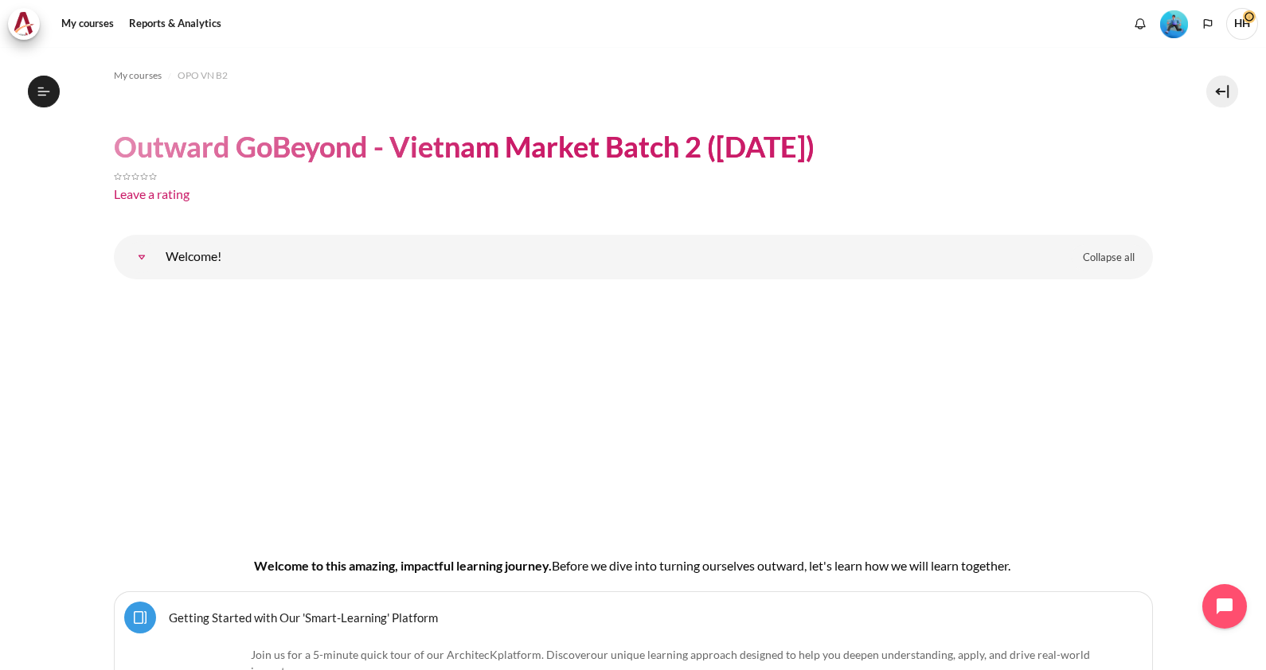
click at [221, 351] on img "Content" at bounding box center [633, 410] width 937 height 236
